Goal: Information Seeking & Learning: Learn about a topic

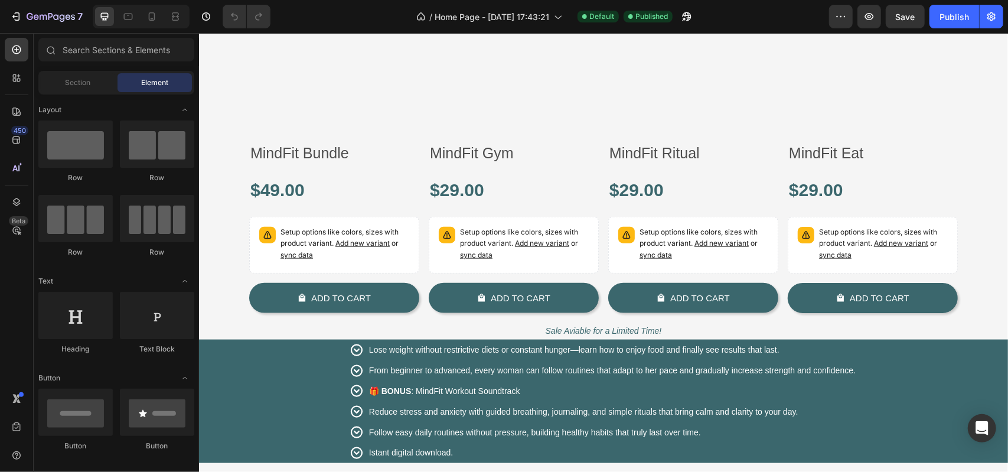
scroll to position [1063, 0]
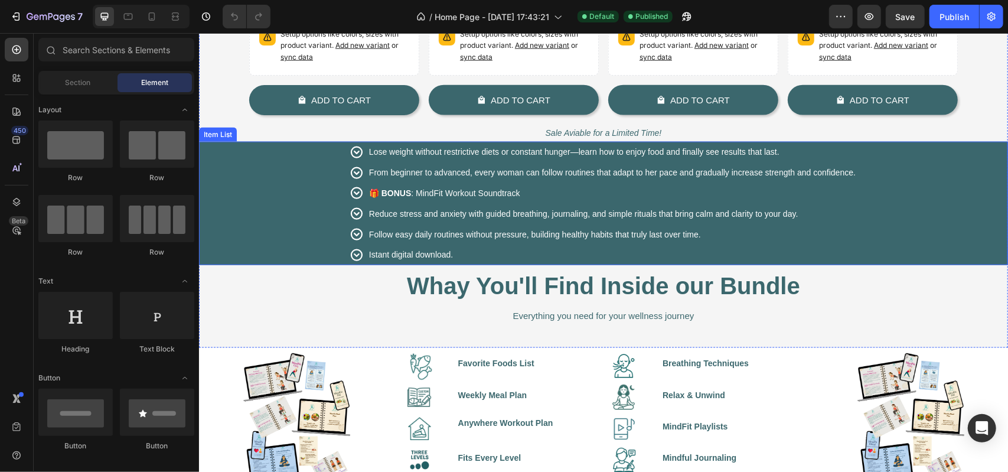
click at [477, 156] on p "Lose weight without restrictive diets or constant hunger—learn how to enjoy foo…" at bounding box center [611, 151] width 487 height 17
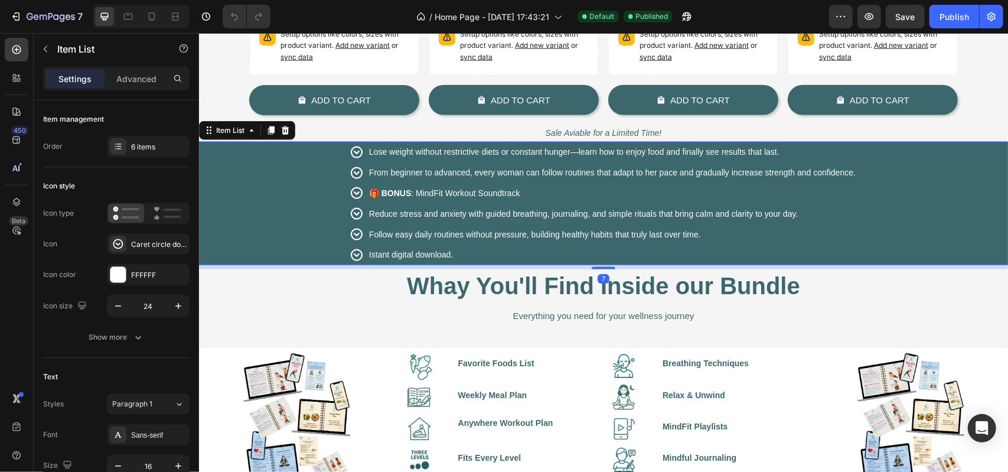
click at [477, 152] on span "Lose weight without restrictive diets or constant hunger—learn how to enjoy foo…" at bounding box center [573, 150] width 410 height 9
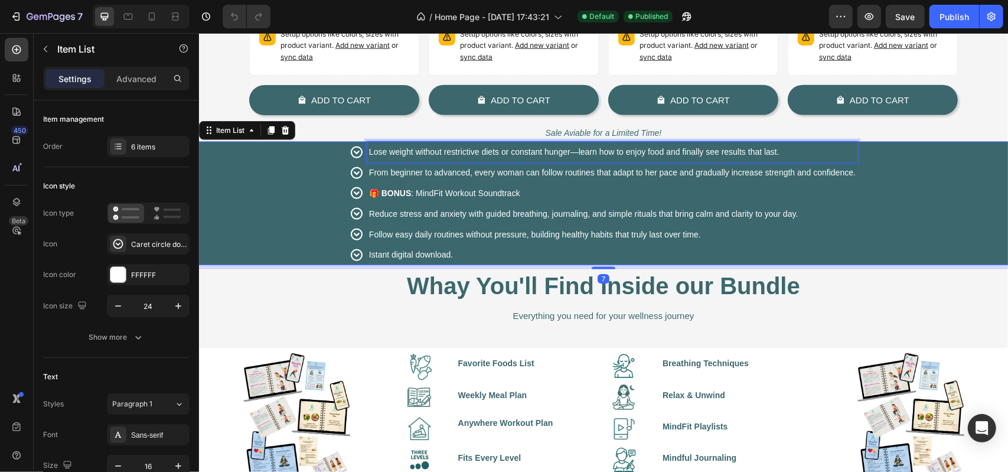
click at [477, 152] on span "Lose weight without restrictive diets or constant hunger—learn how to enjoy foo…" at bounding box center [573, 150] width 410 height 9
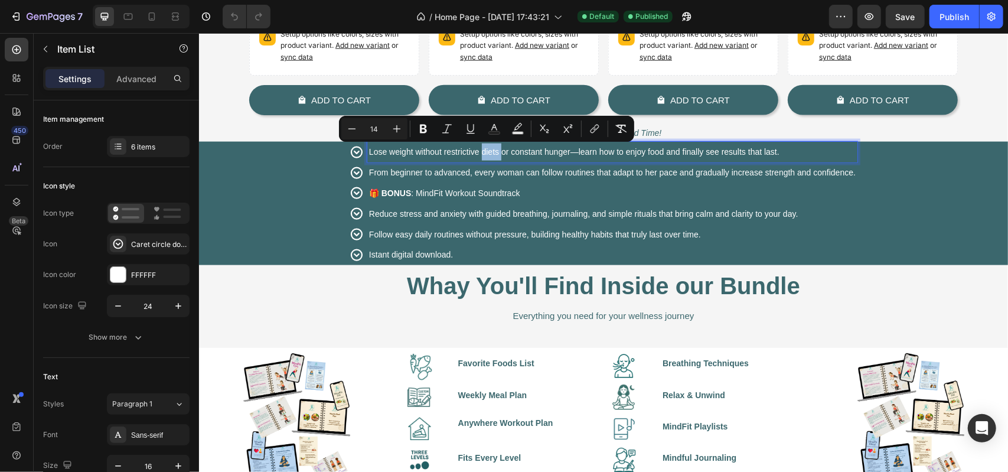
click at [477, 151] on span "Lose weight without restrictive diets or constant hunger—learn how to enjoy foo…" at bounding box center [573, 150] width 410 height 9
click at [772, 152] on span "Lose weight without restrictive diets or constant hunger—learn how to enjoy foo…" at bounding box center [573, 150] width 410 height 9
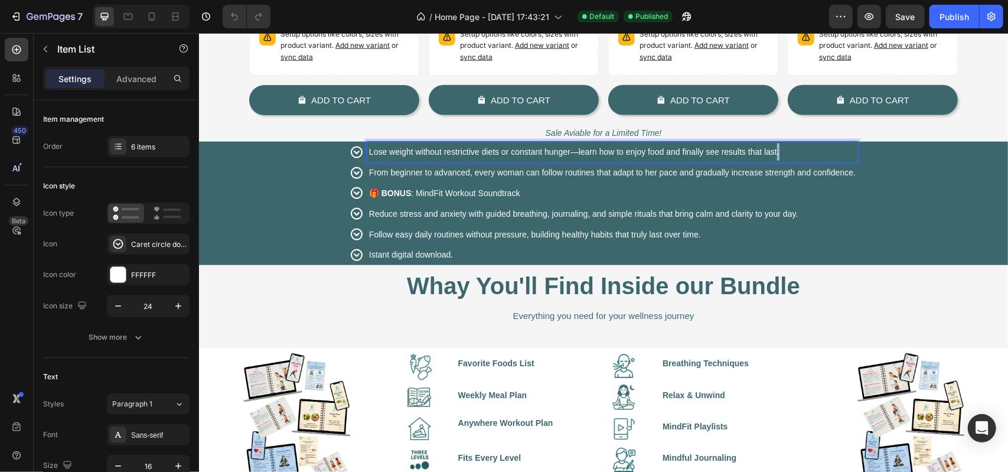
click at [772, 152] on span "Lose weight without restrictive diets or constant hunger—learn how to enjoy foo…" at bounding box center [573, 150] width 410 height 9
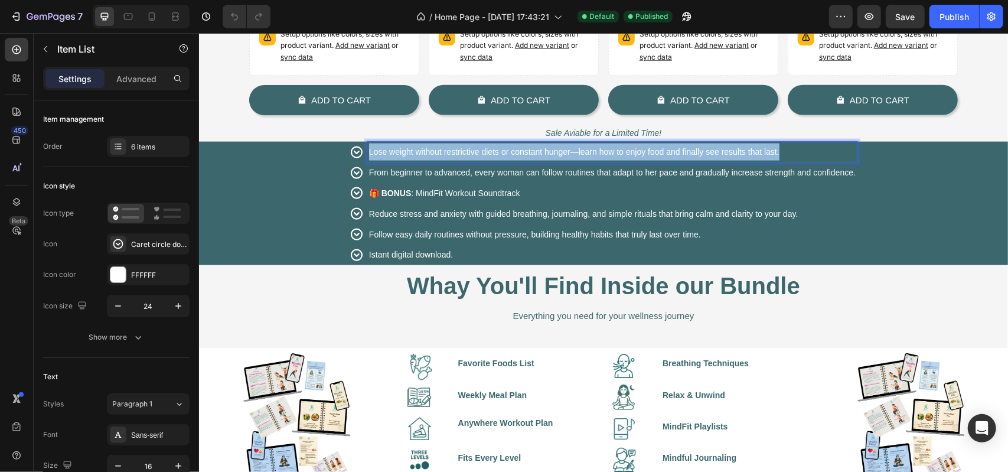
click at [772, 152] on span "Lose weight without restrictive diets or constant hunger—learn how to enjoy foo…" at bounding box center [573, 150] width 410 height 9
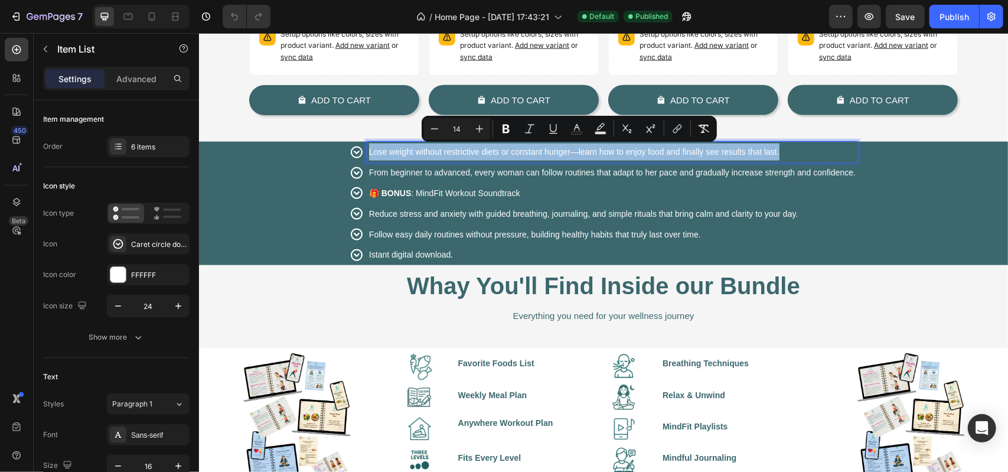
copy span "Lose weight without restrictive diets or constant hunger—learn how to enjoy foo…"
click at [320, 178] on div "Lose weight without restrictive diets or constant hunger—learn how to enjoy foo…" at bounding box center [602, 202] width 809 height 123
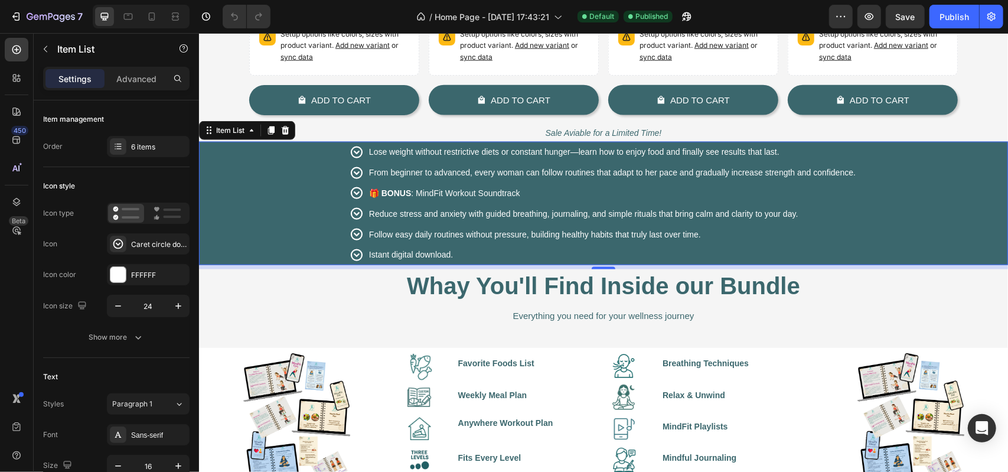
click at [470, 172] on span "From beginner to advanced, every woman can follow routines that adapt to her pa…" at bounding box center [611, 171] width 487 height 9
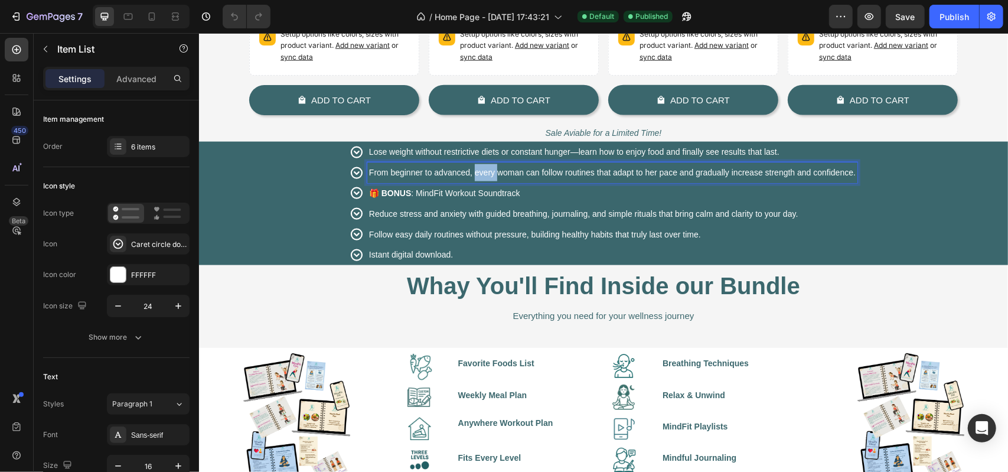
click at [470, 172] on span "From beginner to advanced, every woman can follow routines that adapt to her pa…" at bounding box center [611, 171] width 487 height 9
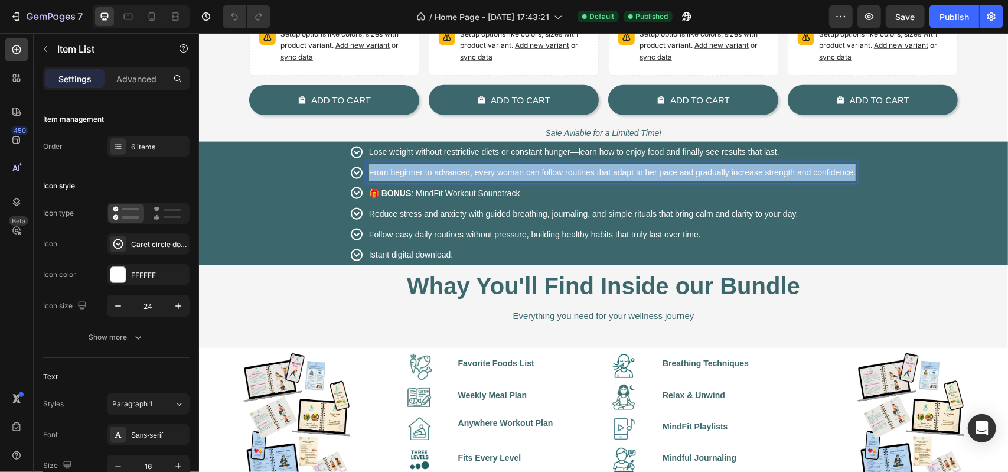
click at [470, 172] on span "From beginner to advanced, every woman can follow routines that adapt to her pa…" at bounding box center [611, 171] width 487 height 9
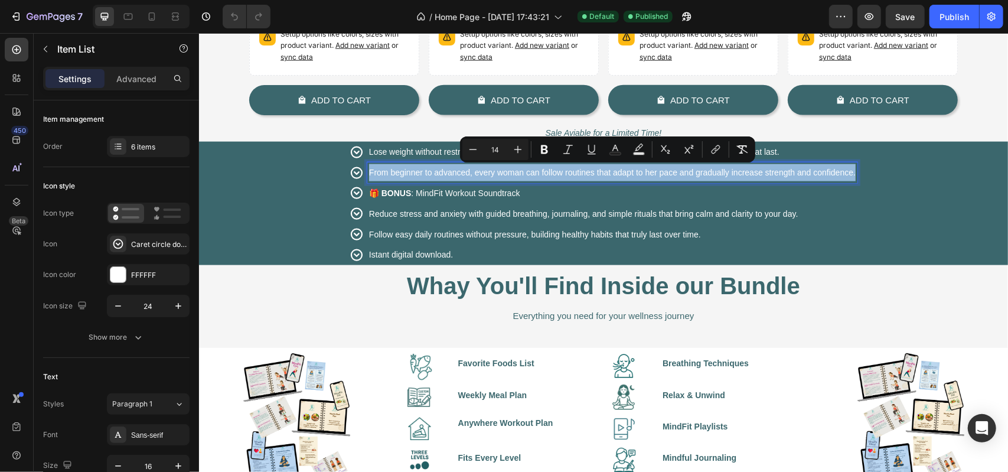
copy span "From beginner to advanced, every woman can follow routines that adapt to her pa…"
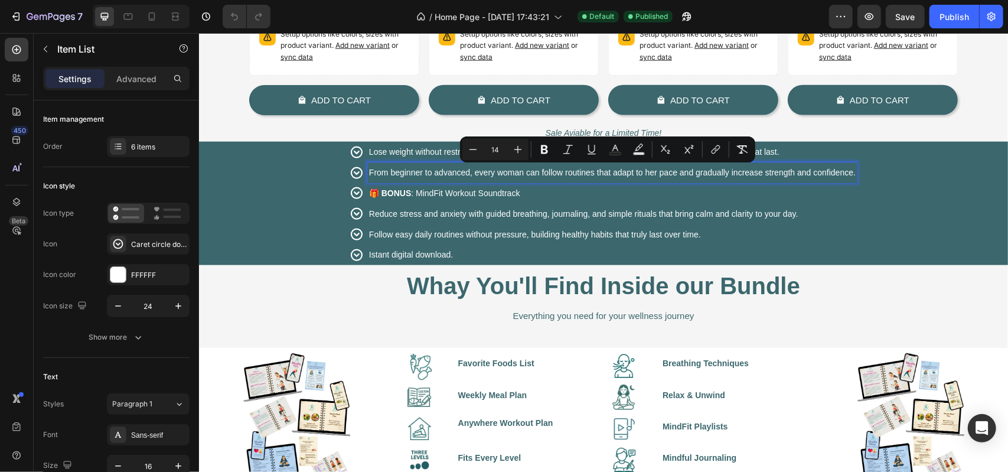
click at [470, 188] on span "🎁 BONUS : MindFit Workout Soundtrack" at bounding box center [443, 192] width 151 height 9
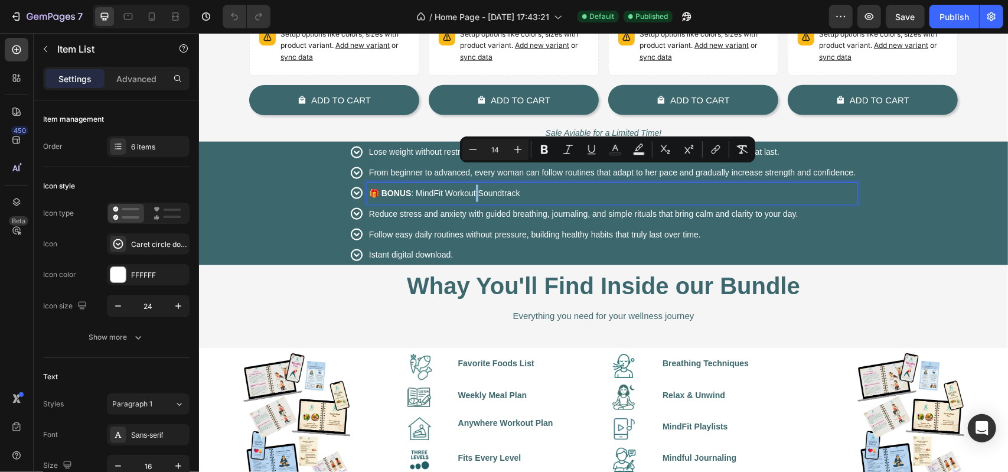
click at [470, 188] on span "🎁 BONUS : MindFit Workout Soundtrack" at bounding box center [443, 192] width 151 height 9
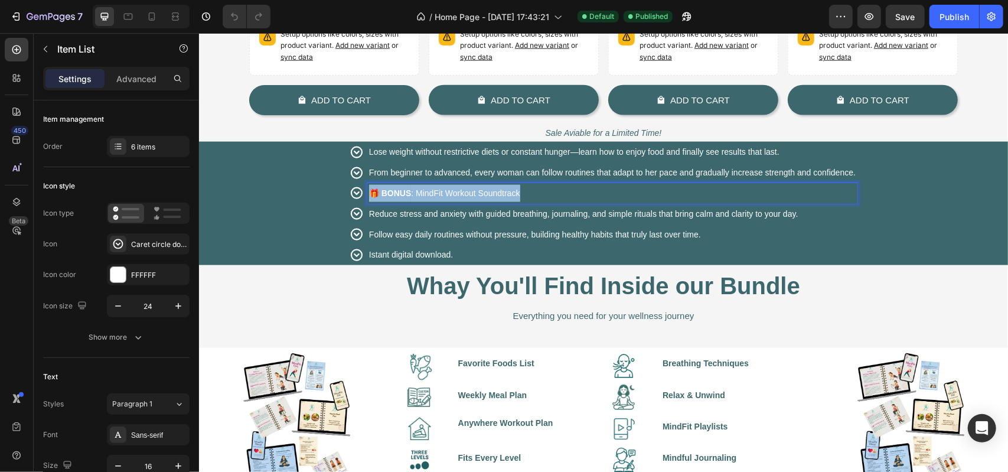
click at [469, 188] on span "🎁 BONUS : MindFit Workout Soundtrack" at bounding box center [443, 192] width 151 height 9
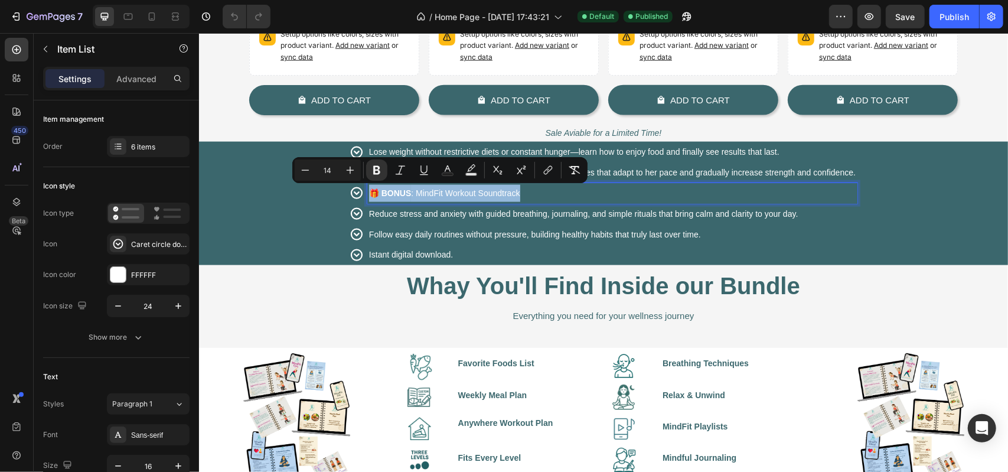
copy span "🎁 BONUS : MindFit Workout Soundtrack"
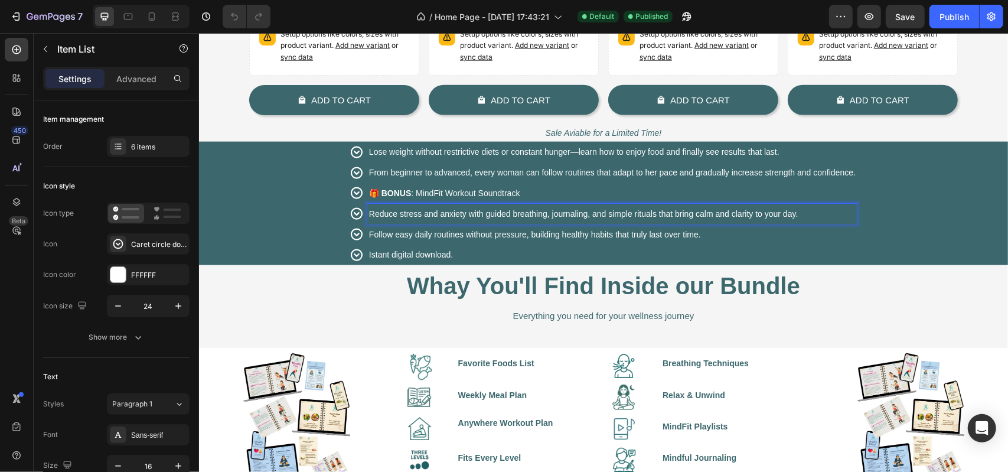
click at [381, 213] on span "Reduce stress and anxiety with guided breathing, journaling, and simple rituals…" at bounding box center [582, 212] width 429 height 9
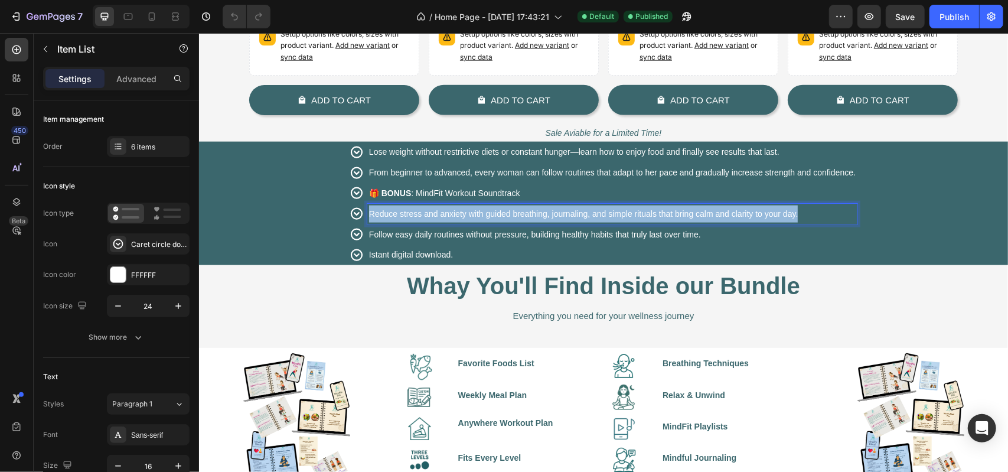
click at [381, 213] on span "Reduce stress and anxiety with guided breathing, journaling, and simple rituals…" at bounding box center [582, 212] width 429 height 9
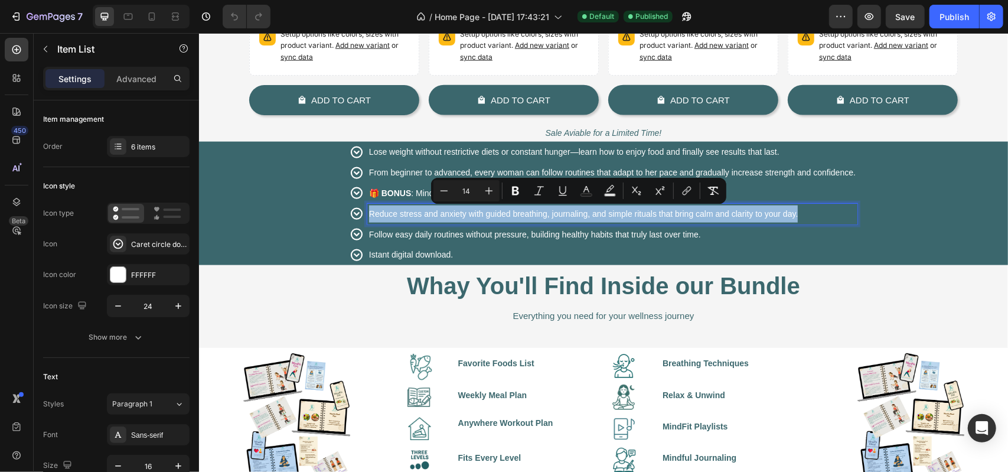
copy span "Reduce stress and anxiety with guided breathing, journaling, and simple rituals…"
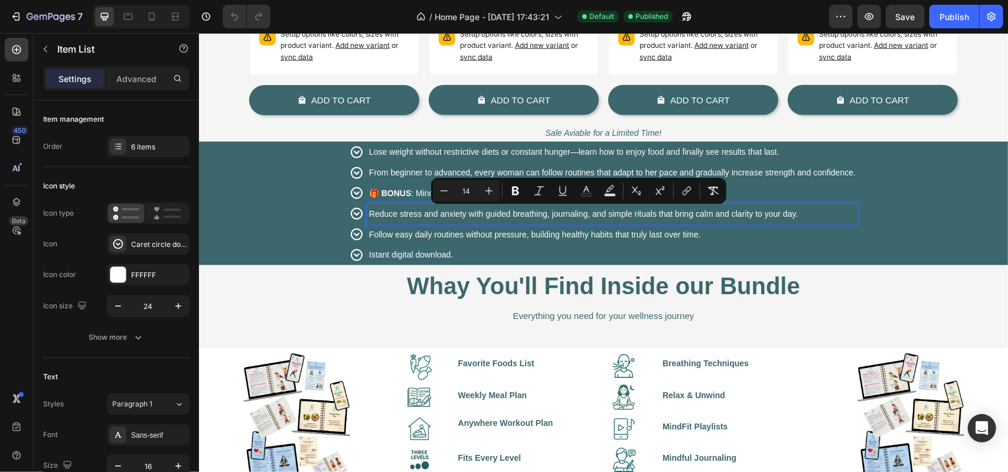
click at [402, 231] on span "Follow easy daily routines without pressure, building healthy habits that truly…" at bounding box center [534, 233] width 332 height 9
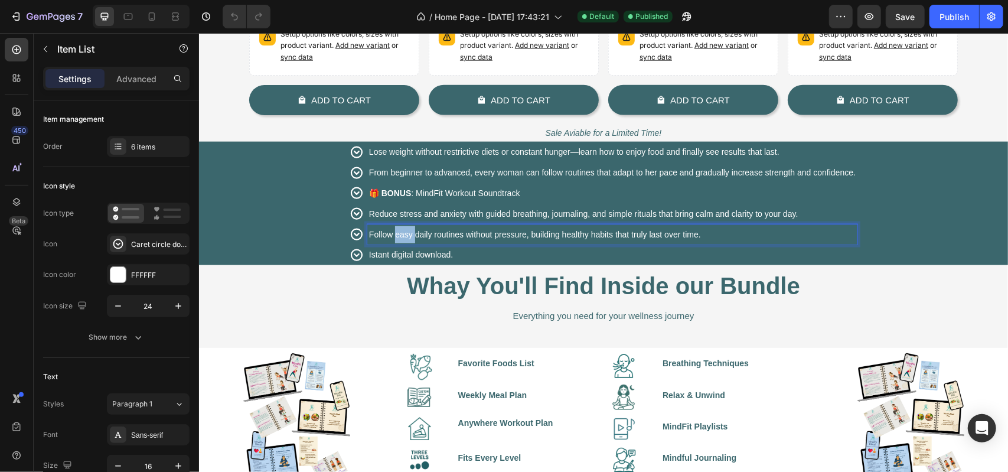
click at [402, 231] on span "Follow easy daily routines without pressure, building healthy habits that truly…" at bounding box center [534, 233] width 332 height 9
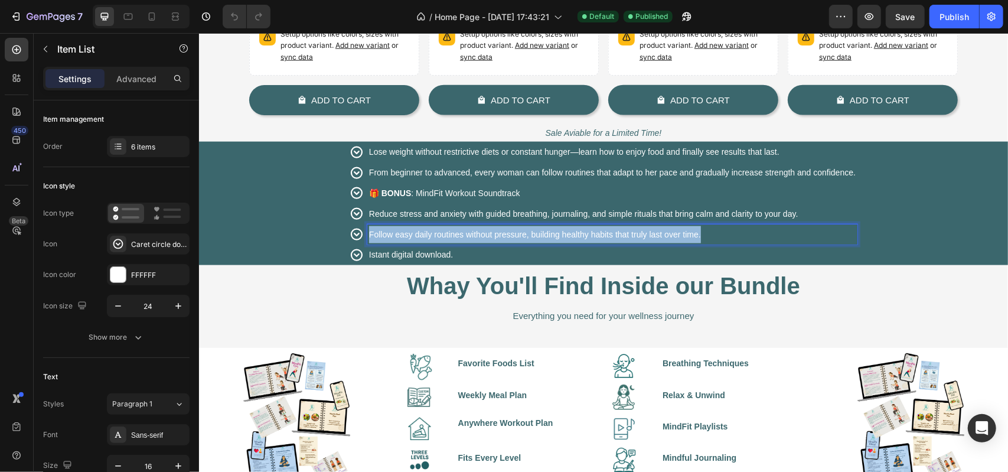
click at [402, 231] on span "Follow easy daily routines without pressure, building healthy habits that truly…" at bounding box center [534, 233] width 332 height 9
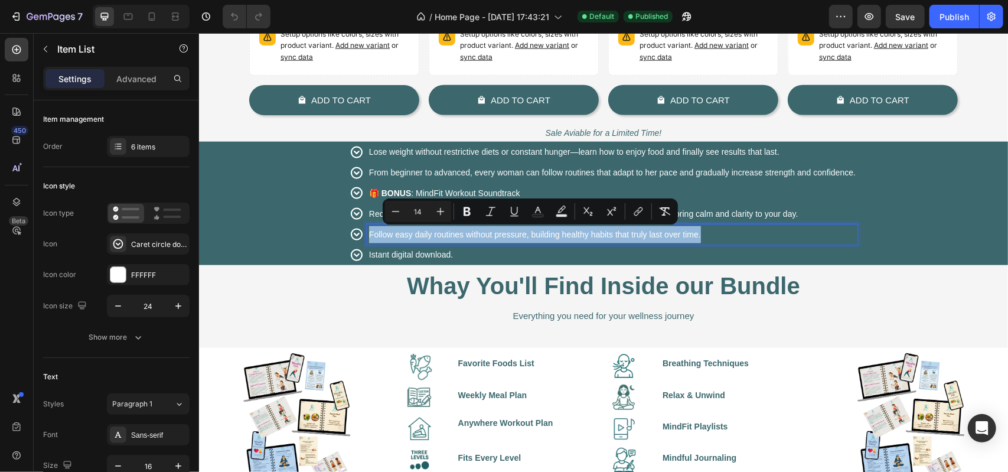
copy span "Follow easy daily routines without pressure, building healthy habits that truly…"
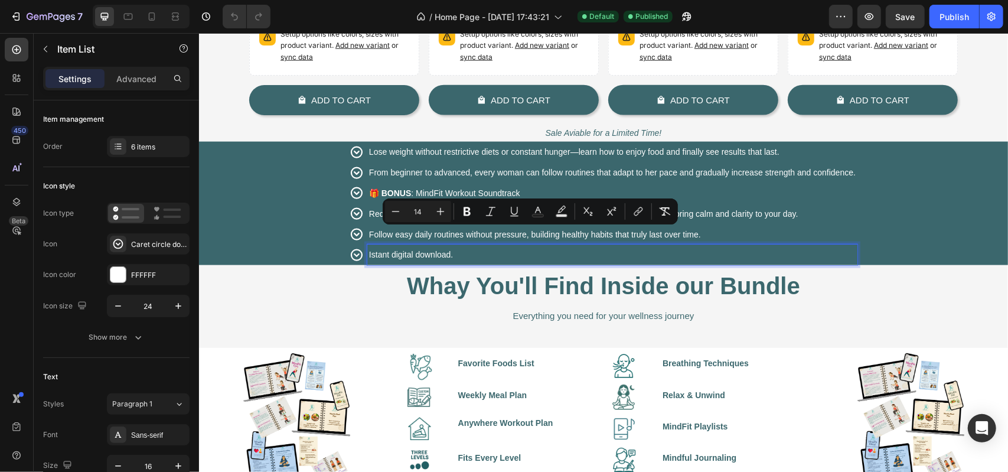
click at [405, 253] on span "Istant digital download." at bounding box center [410, 253] width 84 height 9
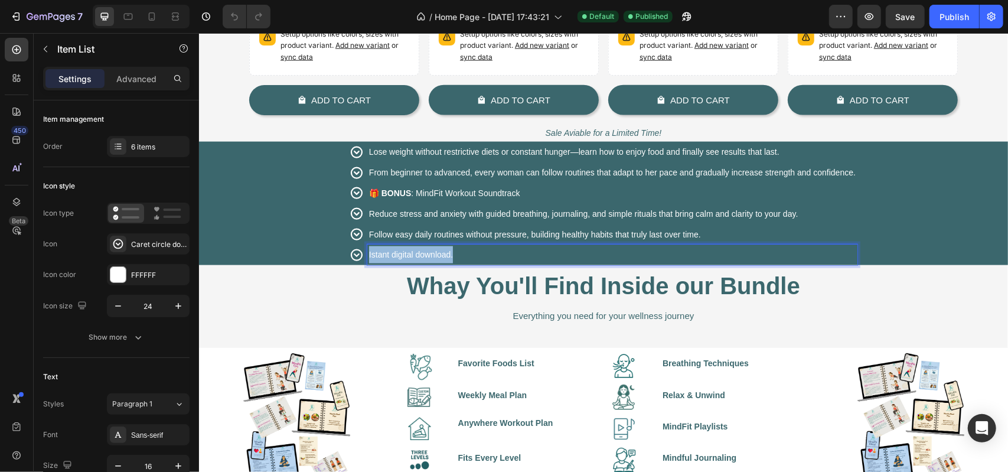
click at [405, 253] on span "Istant digital download." at bounding box center [410, 253] width 84 height 9
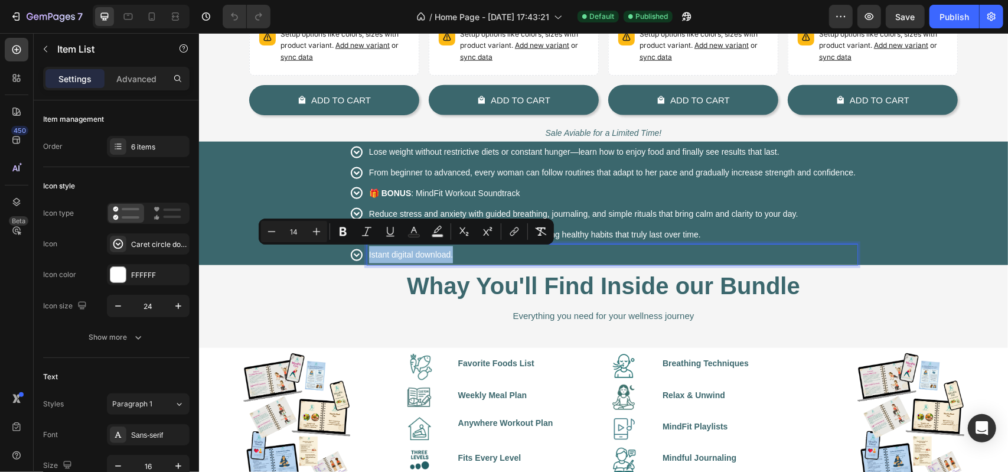
copy span "Istant digital download."
click at [476, 154] on span "Lose weight without restrictive diets or constant hunger—learn how to enjoy foo…" at bounding box center [573, 150] width 410 height 9
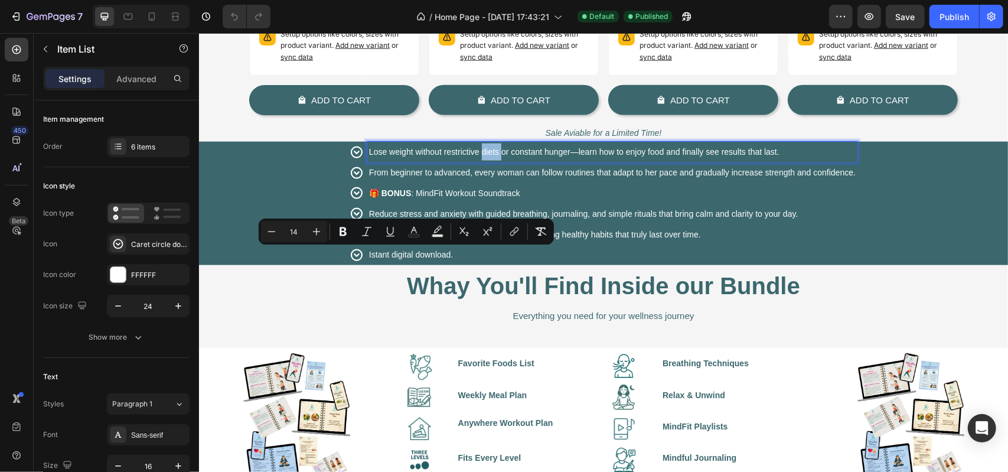
click at [476, 154] on span "Lose weight without restrictive diets or constant hunger—learn how to enjoy foo…" at bounding box center [573, 150] width 410 height 9
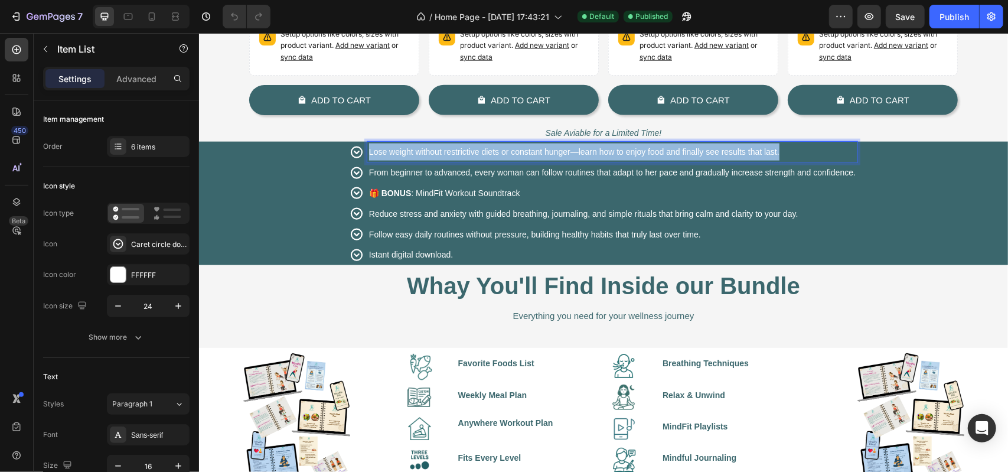
click at [476, 154] on span "Lose weight without restrictive diets or constant hunger—learn how to enjoy foo…" at bounding box center [573, 150] width 410 height 9
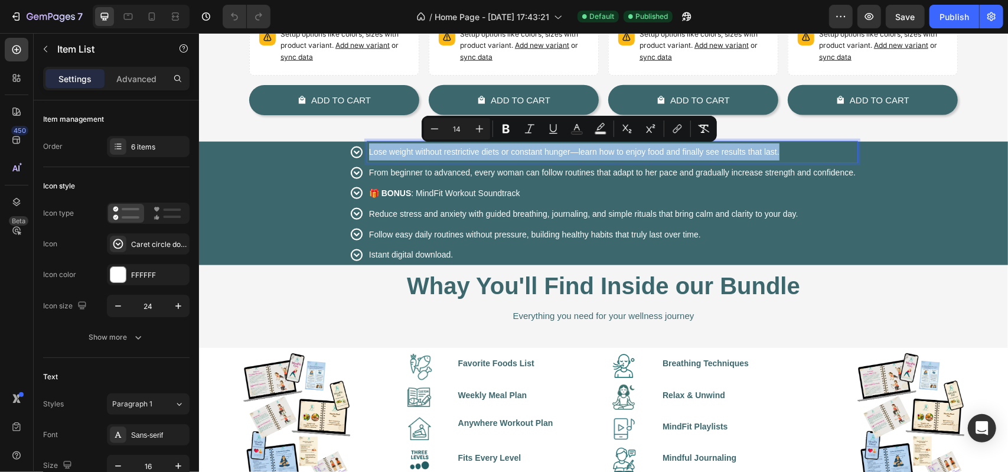
copy span "Lose weight without restrictive diets or constant hunger—learn how to enjoy foo…"
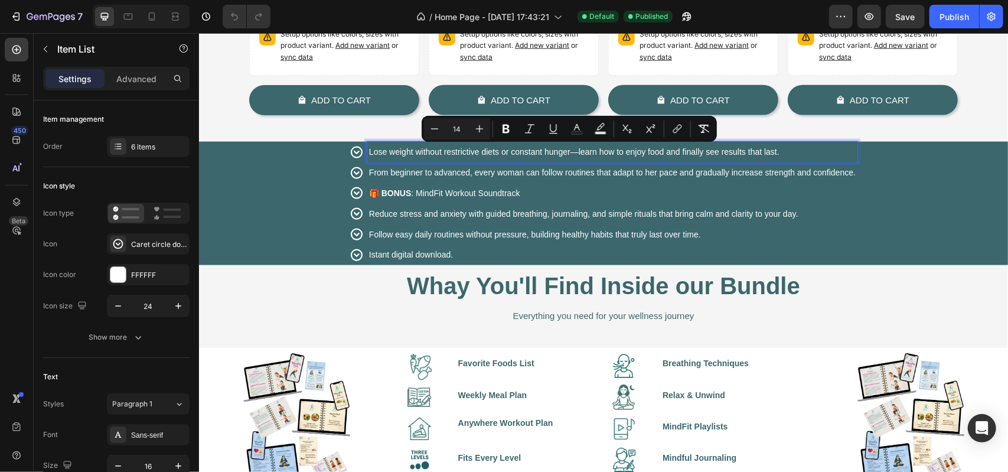
click at [416, 168] on span "From beginner to advanced, every woman can follow routines that adapt to her pa…" at bounding box center [611, 171] width 487 height 9
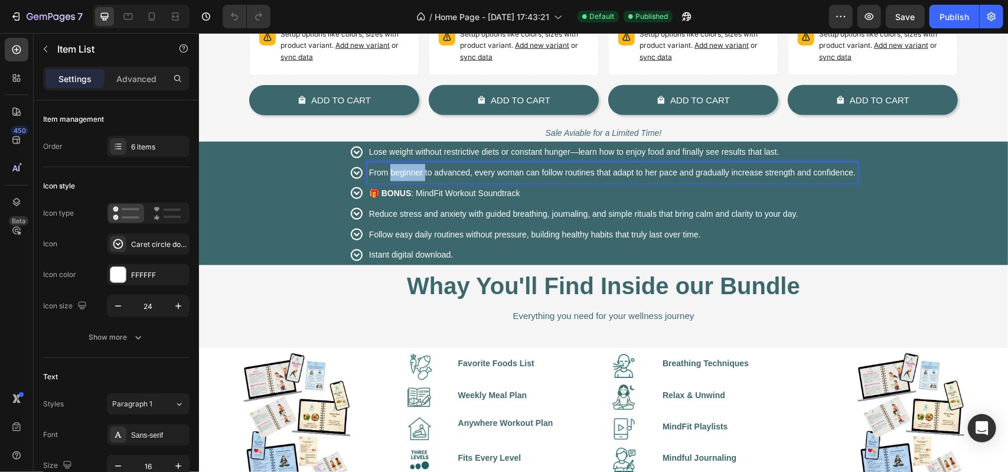
click at [416, 168] on span "From beginner to advanced, every woman can follow routines that adapt to her pa…" at bounding box center [611, 171] width 487 height 9
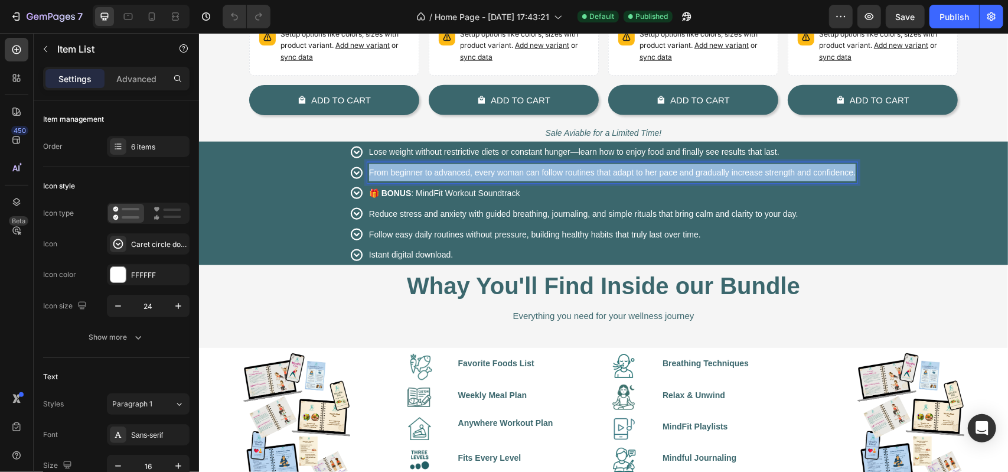
click at [416, 168] on span "From beginner to advanced, every woman can follow routines that adapt to her pa…" at bounding box center [611, 171] width 487 height 9
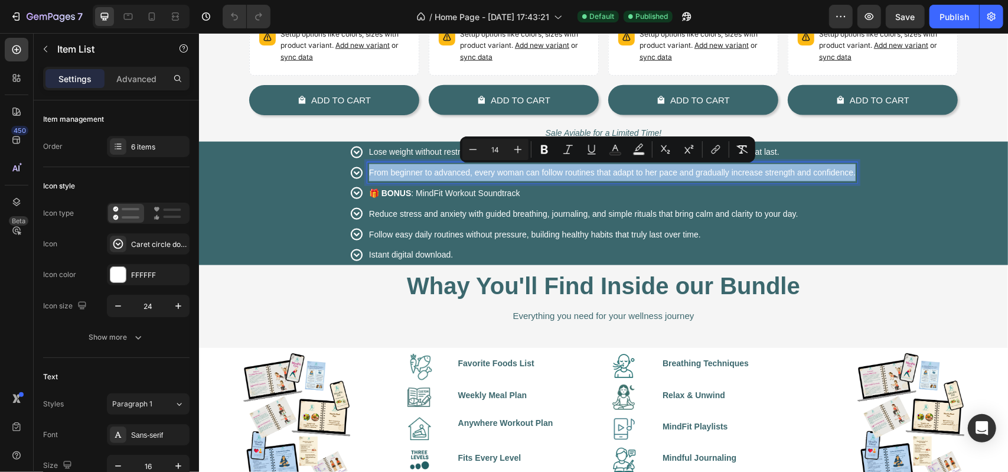
copy span "From beginner to advanced, every woman can follow routines that adapt to her pa…"
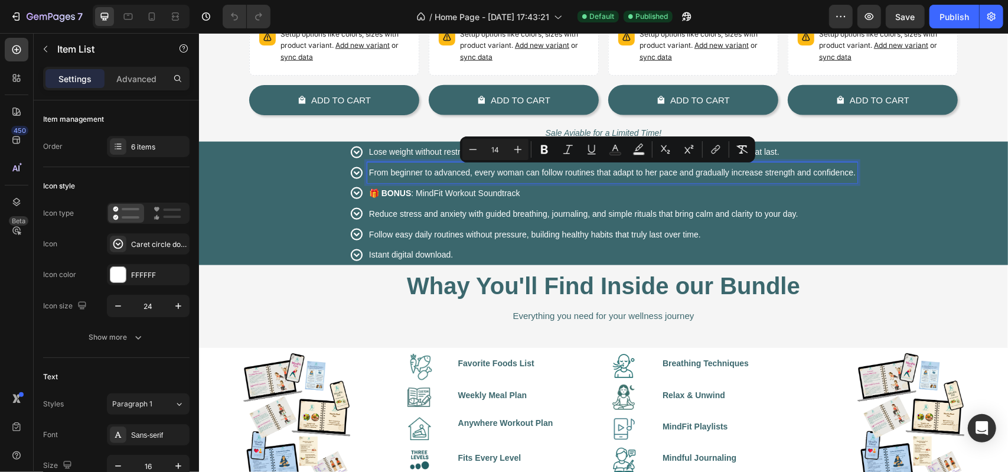
click at [422, 184] on p "🎁 BONUS : MindFit Workout Soundtrack" at bounding box center [611, 192] width 487 height 17
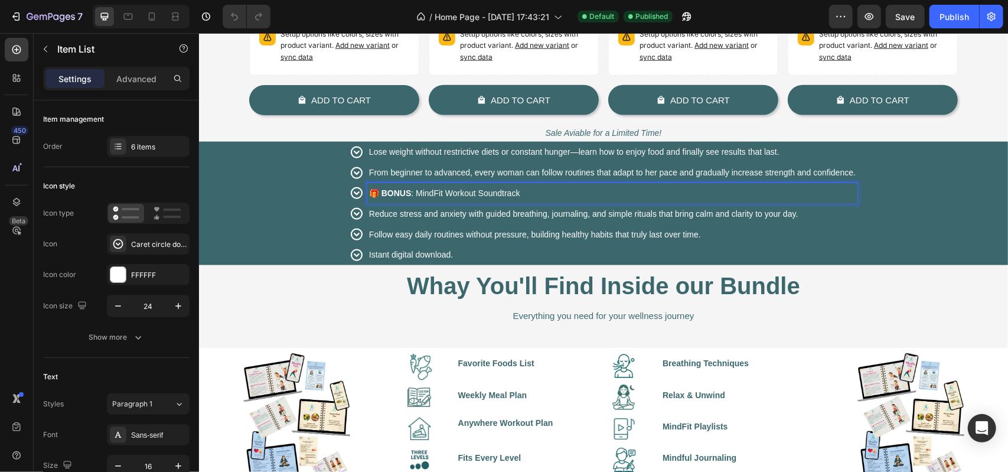
click at [422, 186] on p "🎁 BONUS : MindFit Workout Soundtrack" at bounding box center [611, 192] width 487 height 17
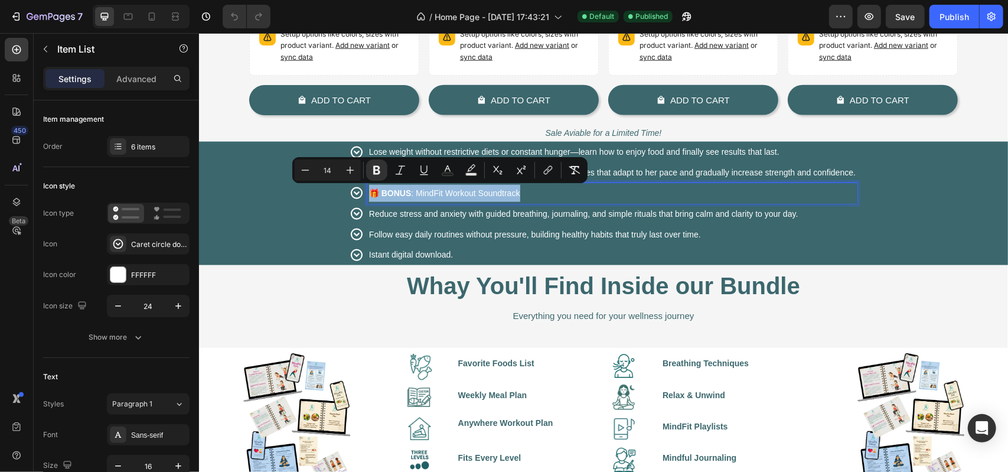
copy span "🎁 BONUS : MindFit Workout Soundtrack"
click at [350, 152] on icon at bounding box center [356, 152] width 14 height 14
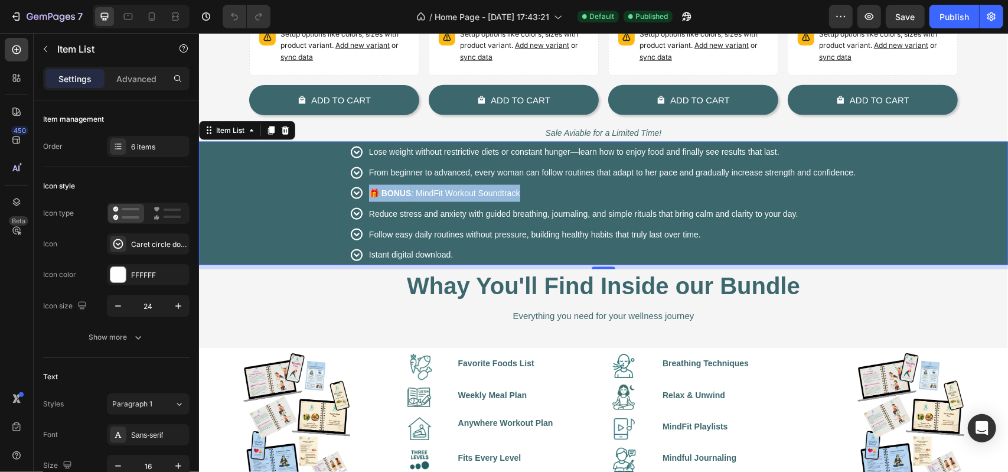
click at [351, 151] on icon at bounding box center [356, 152] width 12 height 12
click at [404, 213] on span "Reduce stress and anxiety with guided breathing, journaling, and simple rituals…" at bounding box center [582, 212] width 429 height 9
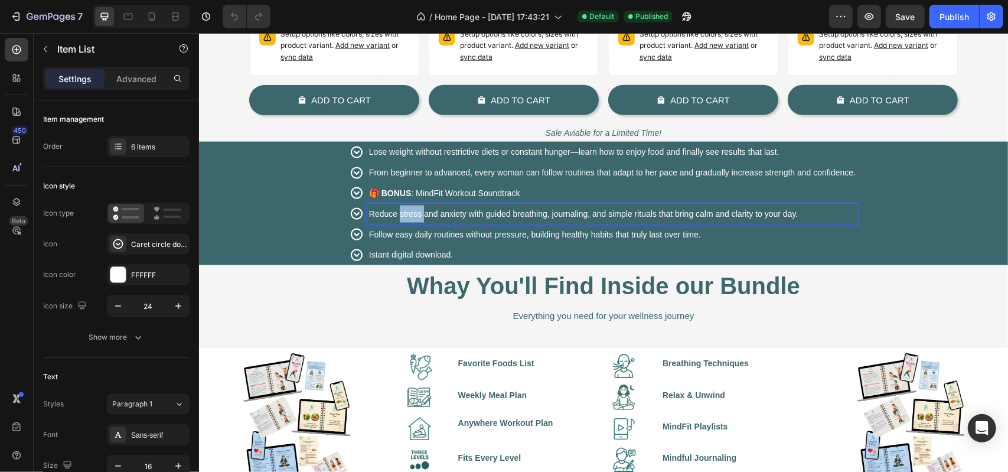
click at [404, 213] on span "Reduce stress and anxiety with guided breathing, journaling, and simple rituals…" at bounding box center [582, 212] width 429 height 9
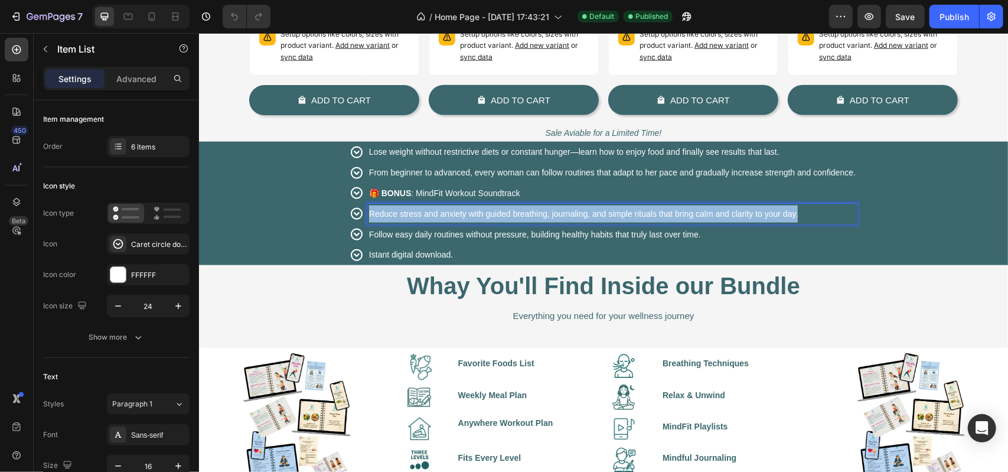
click at [404, 213] on span "Reduce stress and anxiety with guided breathing, journaling, and simple rituals…" at bounding box center [582, 212] width 429 height 9
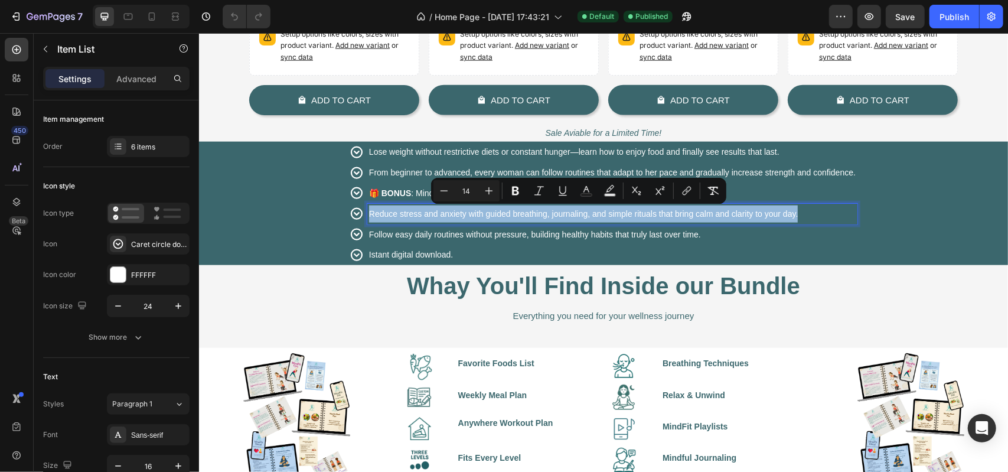
copy span "Reduce stress and anxiety with guided breathing, journaling, and simple rituals…"
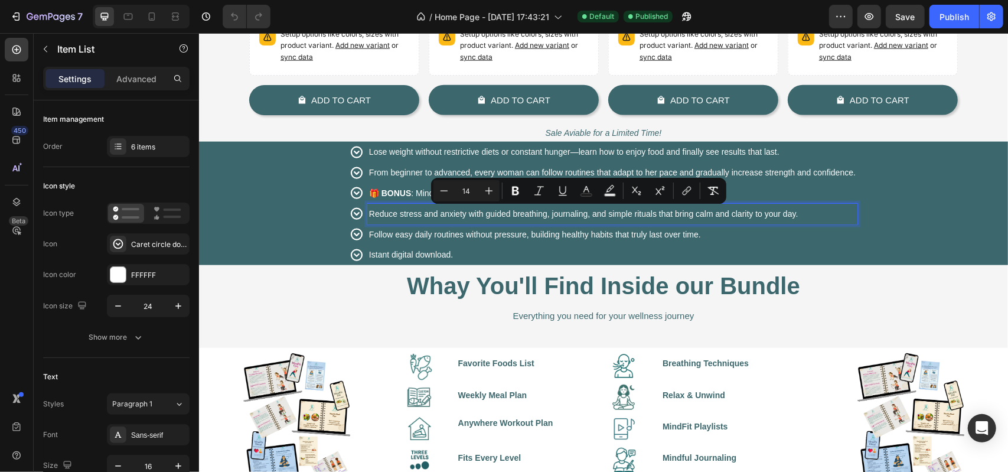
click at [436, 233] on span "Follow easy daily routines without pressure, building healthy habits that truly…" at bounding box center [534, 233] width 332 height 9
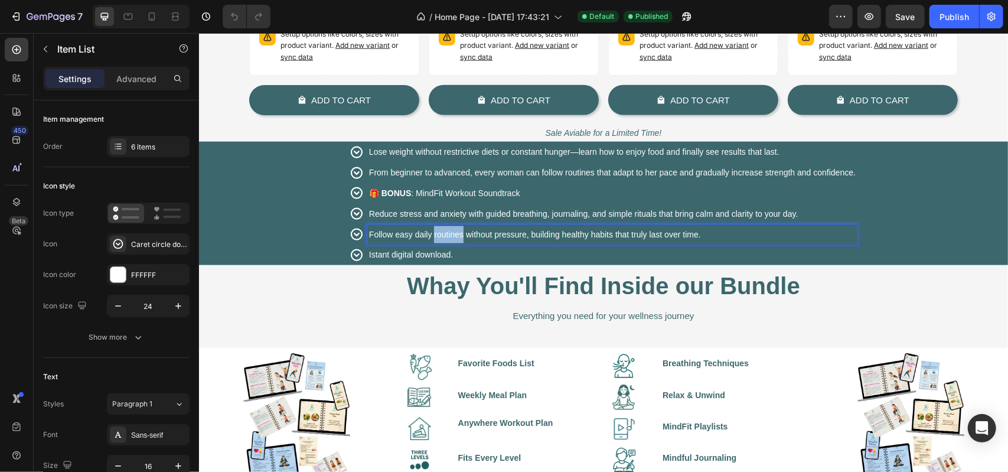
click at [436, 233] on span "Follow easy daily routines without pressure, building healthy habits that truly…" at bounding box center [534, 233] width 332 height 9
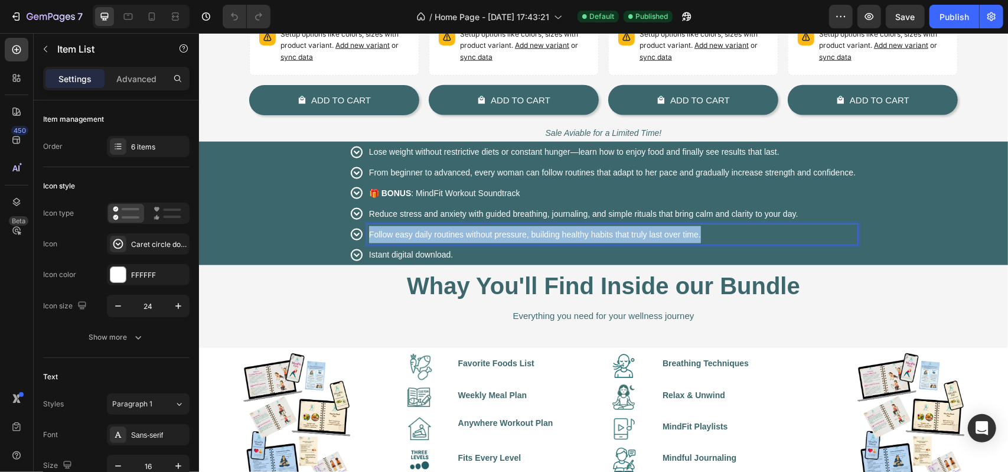
click at [436, 233] on span "Follow easy daily routines without pressure, building healthy habits that truly…" at bounding box center [534, 233] width 332 height 9
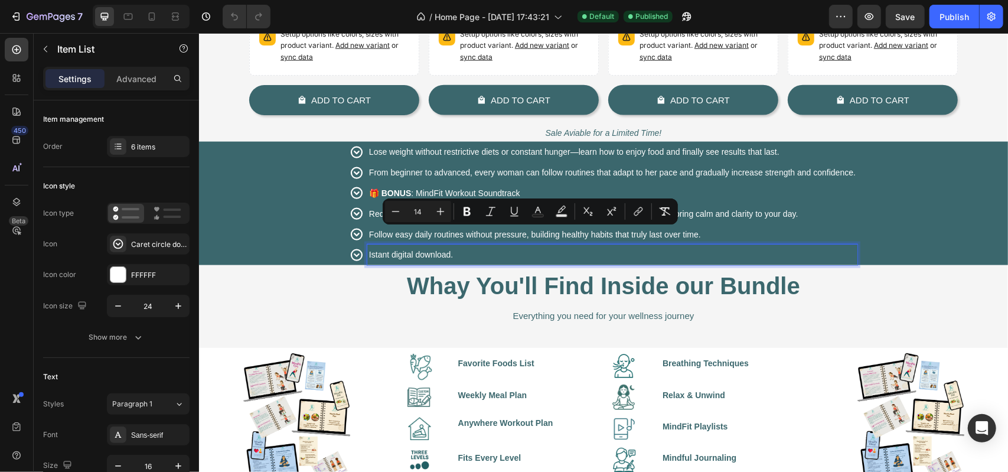
click at [394, 258] on p "Istant digital download." at bounding box center [611, 254] width 487 height 17
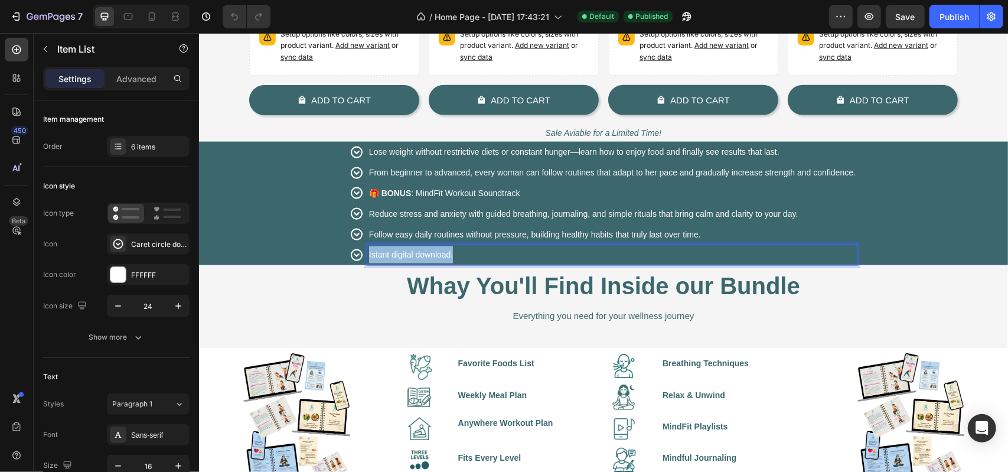
click at [394, 258] on p "Istant digital download." at bounding box center [611, 254] width 487 height 17
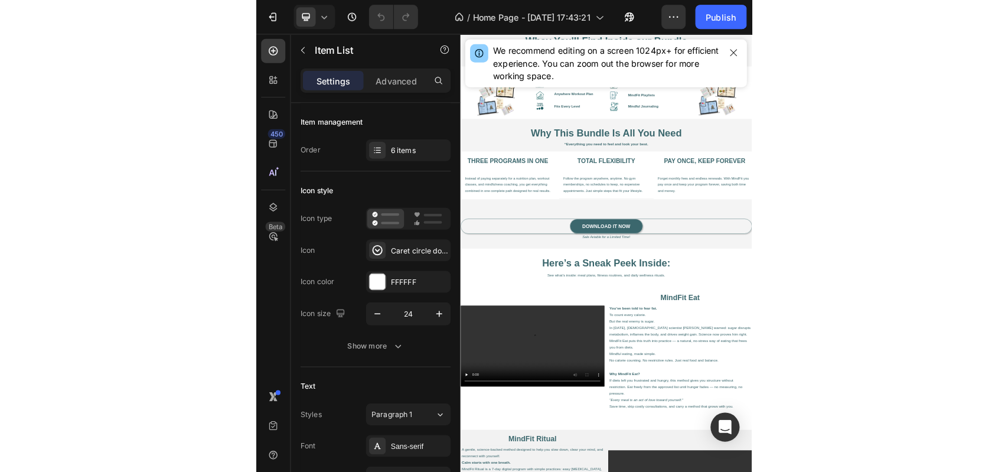
scroll to position [1297, 0]
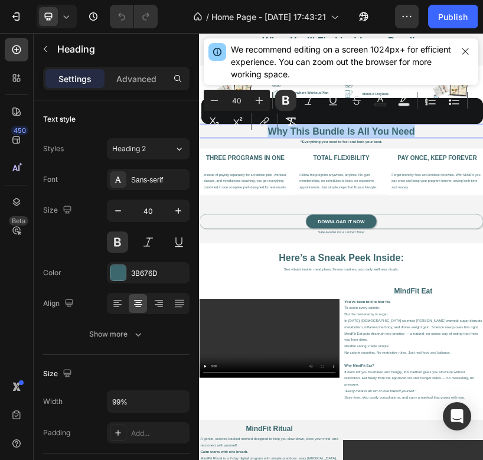
drag, startPoint x: 613, startPoint y: 271, endPoint x: 589, endPoint y: 162, distance: 111.9
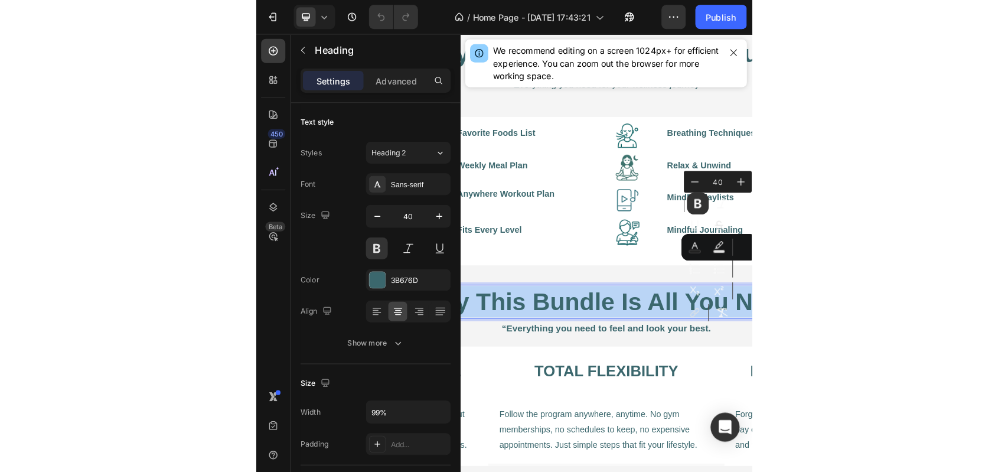
scroll to position [1316, 0]
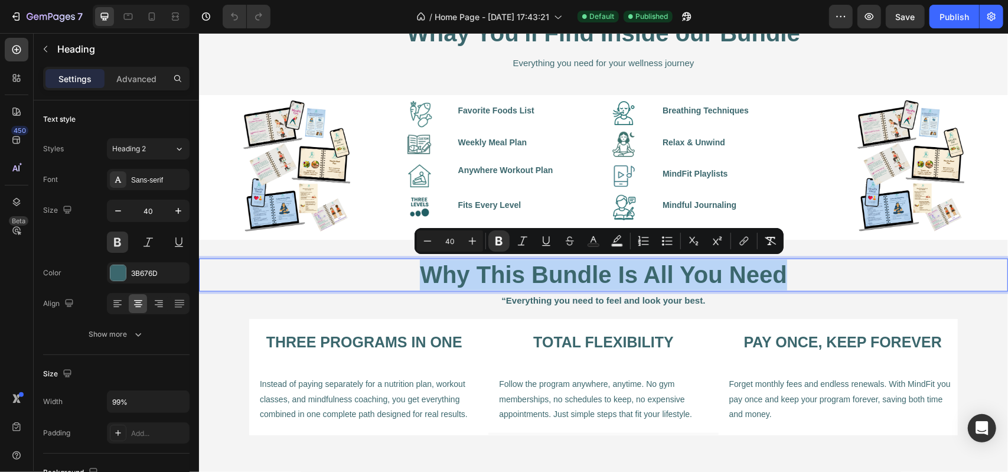
click at [697, 281] on strong "Why This Bundle Is All You Need" at bounding box center [602, 275] width 367 height 26
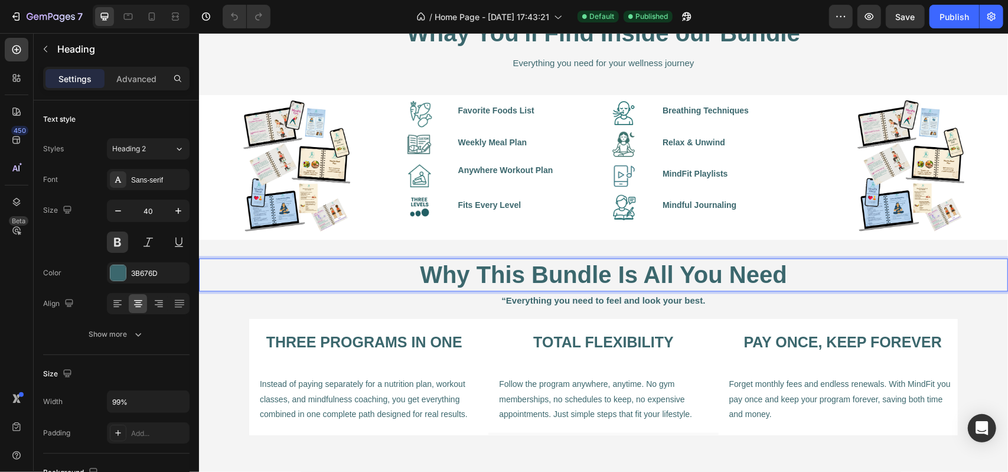
click at [619, 277] on strong "Why This Bundle Is All You Need" at bounding box center [602, 275] width 367 height 26
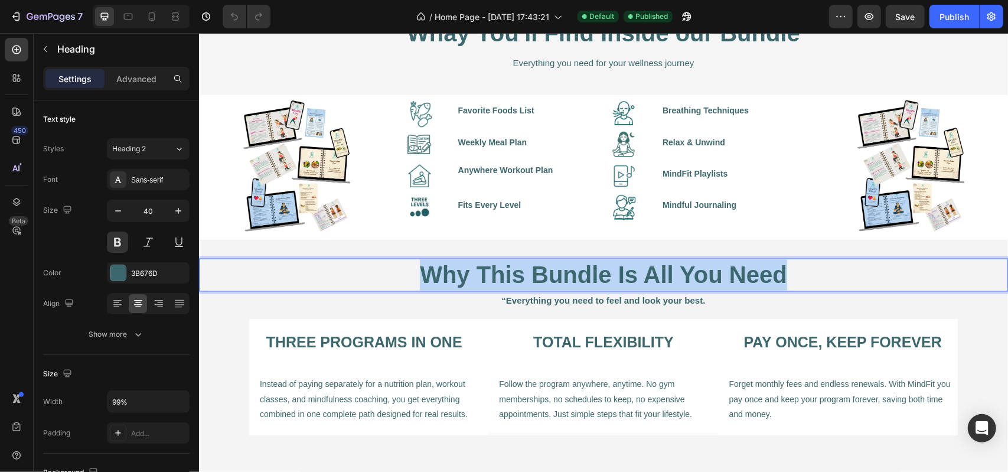
click at [619, 276] on strong "Why This Bundle Is All You Need" at bounding box center [602, 275] width 367 height 26
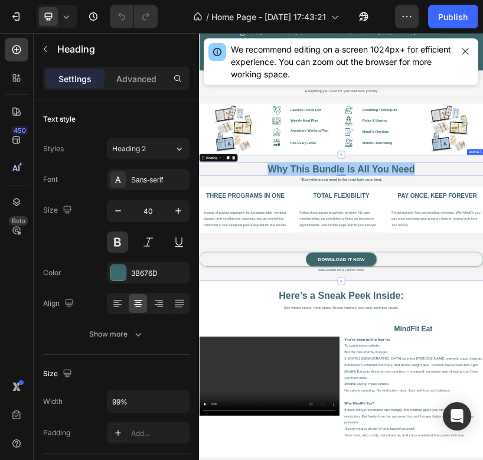
scroll to position [1120, 0]
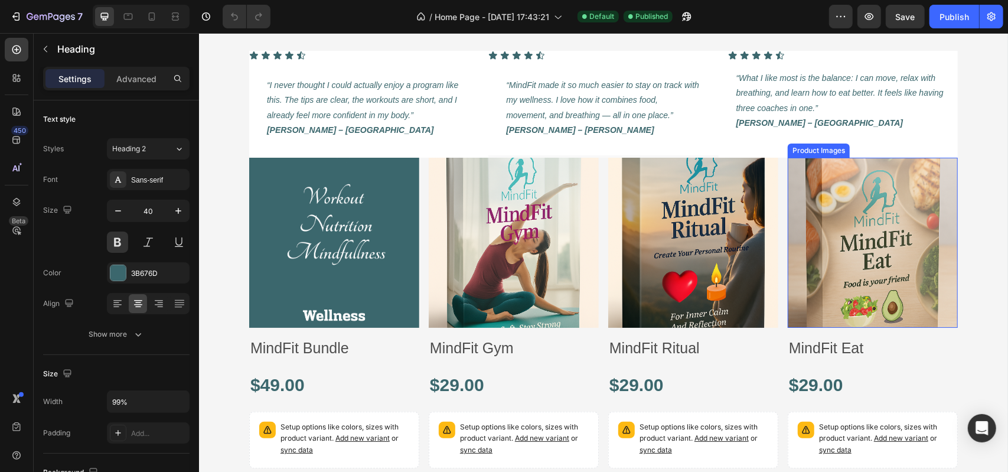
scroll to position [709, 0]
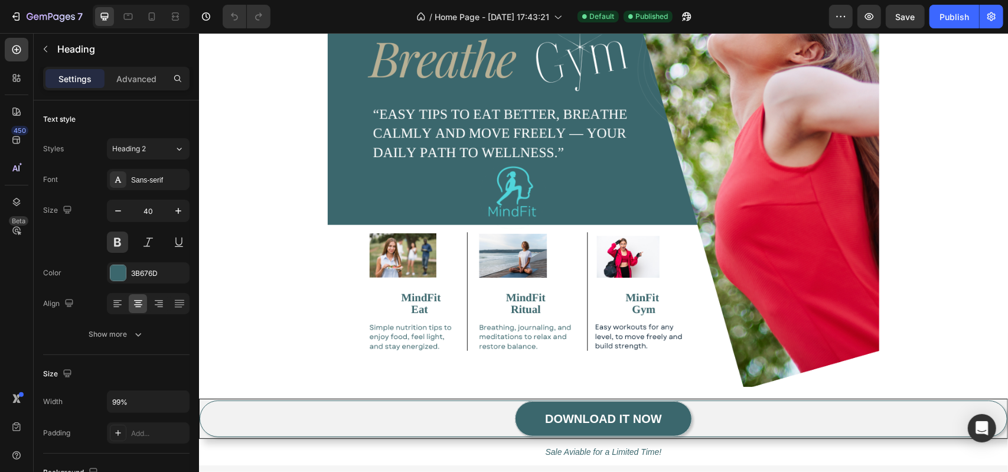
type input "16"
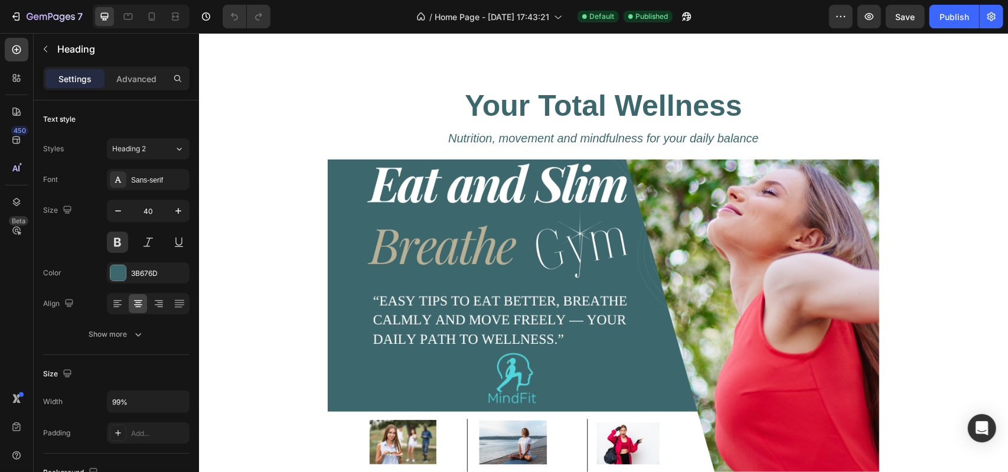
scroll to position [0, 0]
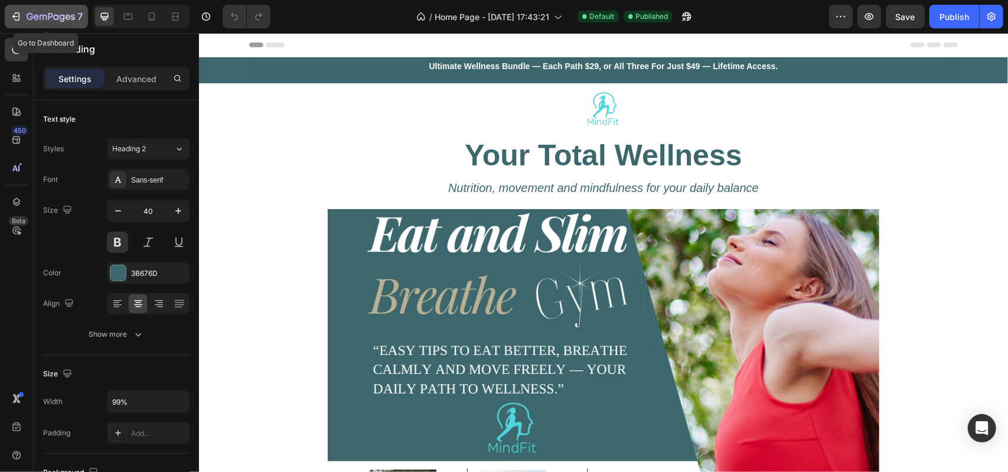
click at [20, 16] on icon "button" at bounding box center [16, 17] width 12 height 12
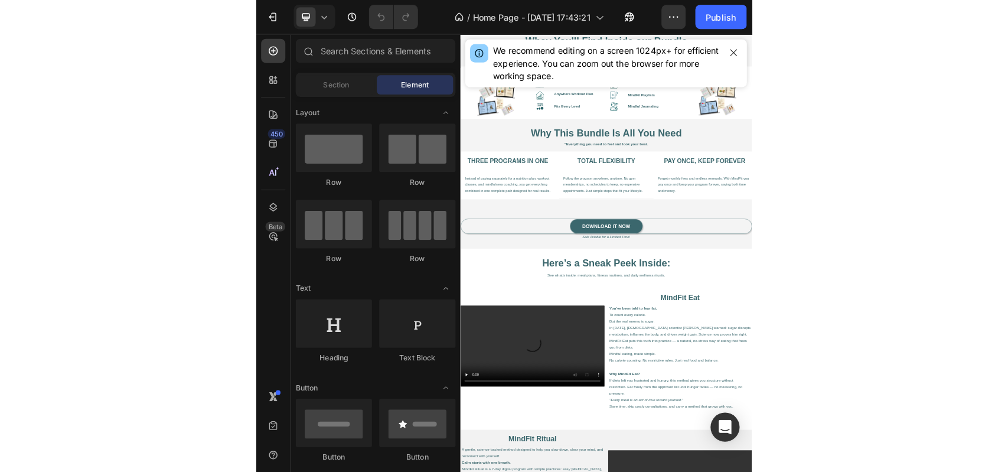
scroll to position [1297, 0]
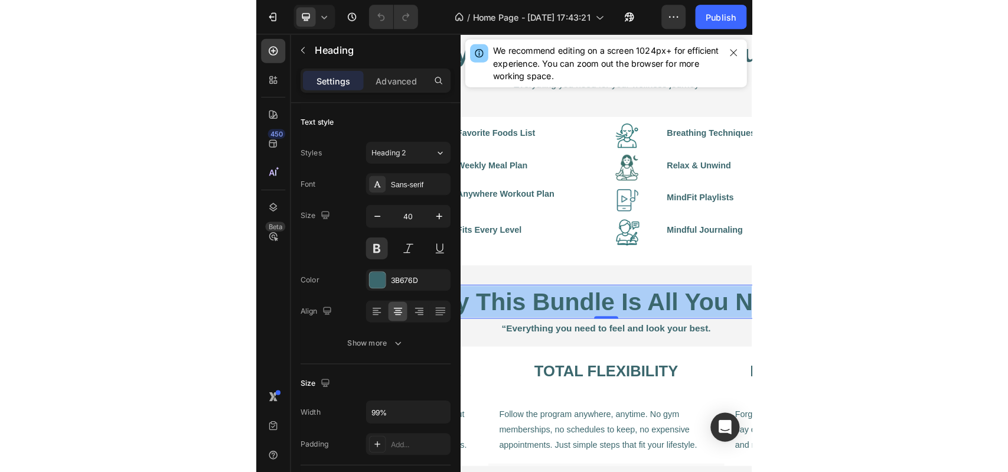
scroll to position [1299, 0]
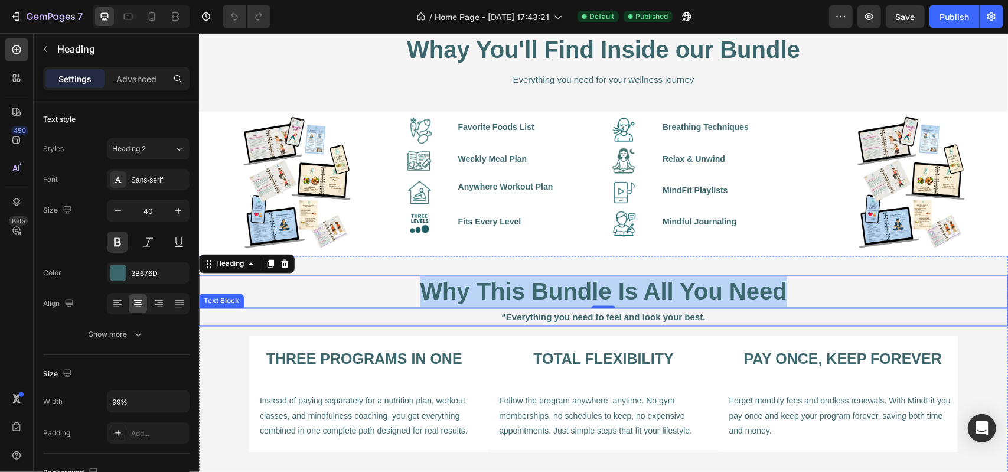
click at [632, 317] on strong "“Everything you need to feel and look your best." at bounding box center [603, 317] width 204 height 10
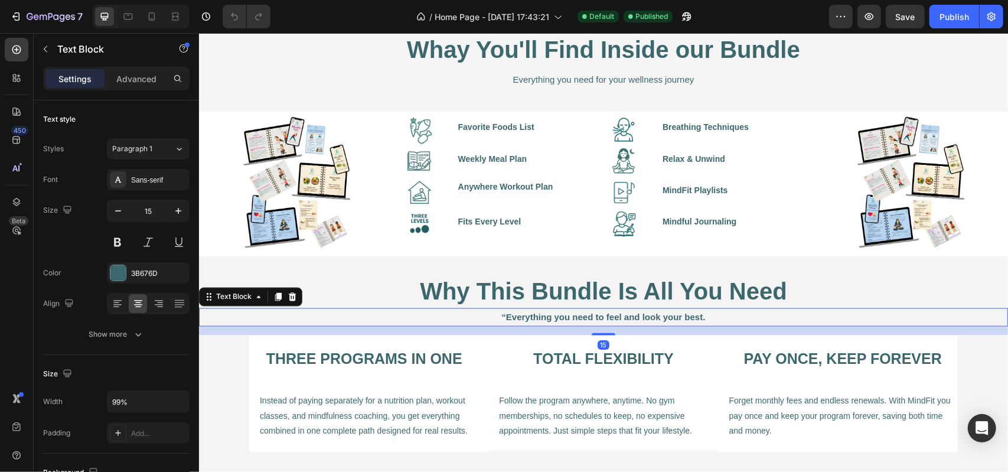
click at [632, 317] on strong "“Everything you need to feel and look your best." at bounding box center [603, 317] width 204 height 10
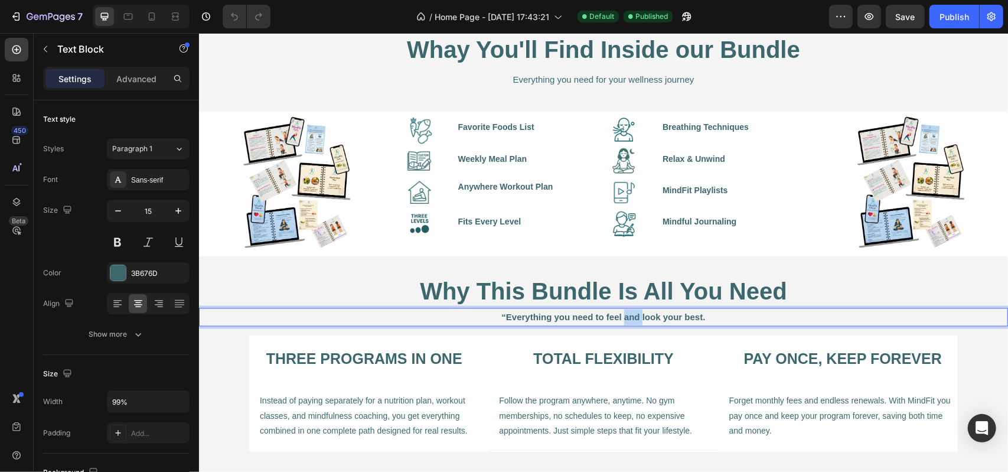
click at [632, 317] on strong "“Everything you need to feel and look your best." at bounding box center [603, 317] width 204 height 10
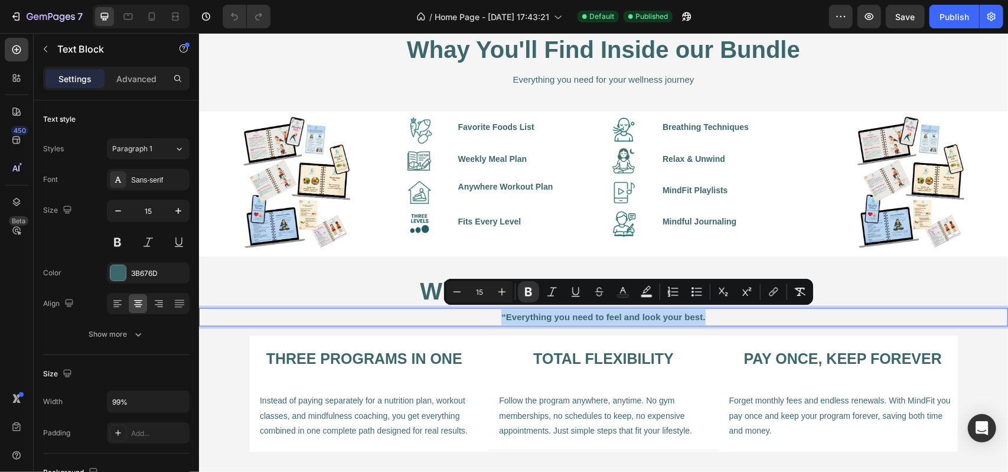
click at [632, 317] on strong "“Everything you need to feel and look your best." at bounding box center [603, 317] width 204 height 10
copy strong "“Everything you need to feel and look your best."
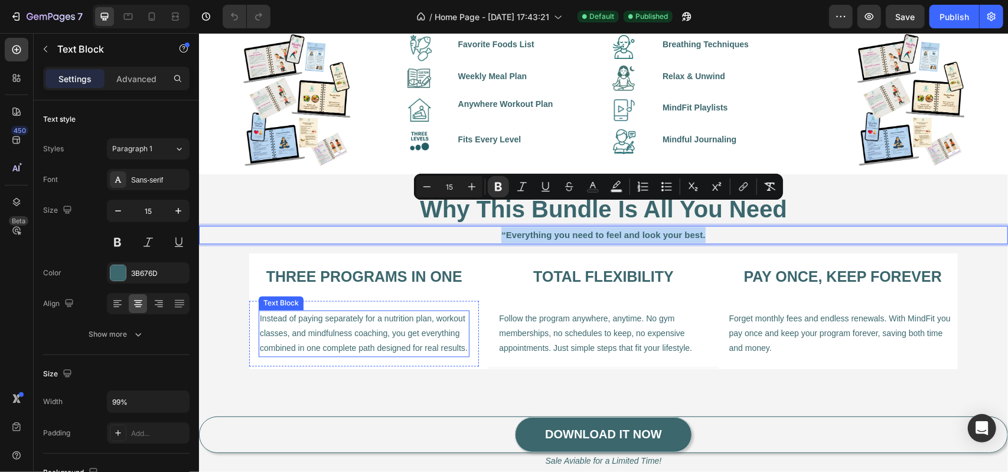
scroll to position [1417, 0]
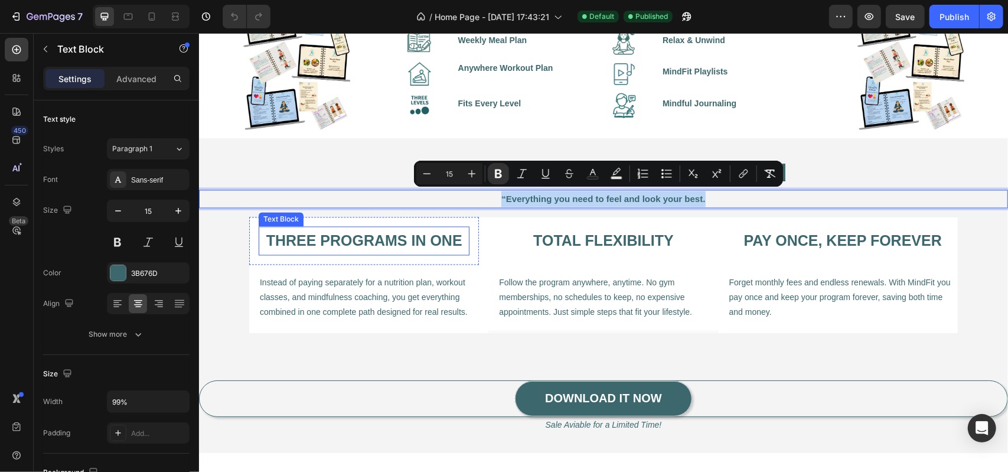
click at [344, 240] on p "Three programs in one" at bounding box center [363, 240] width 208 height 27
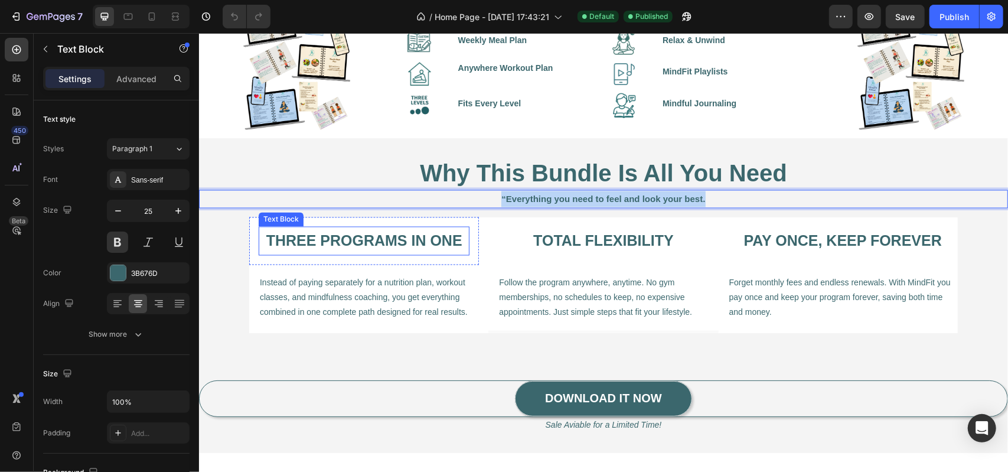
click at [344, 240] on p "Three programs in one" at bounding box center [363, 240] width 208 height 27
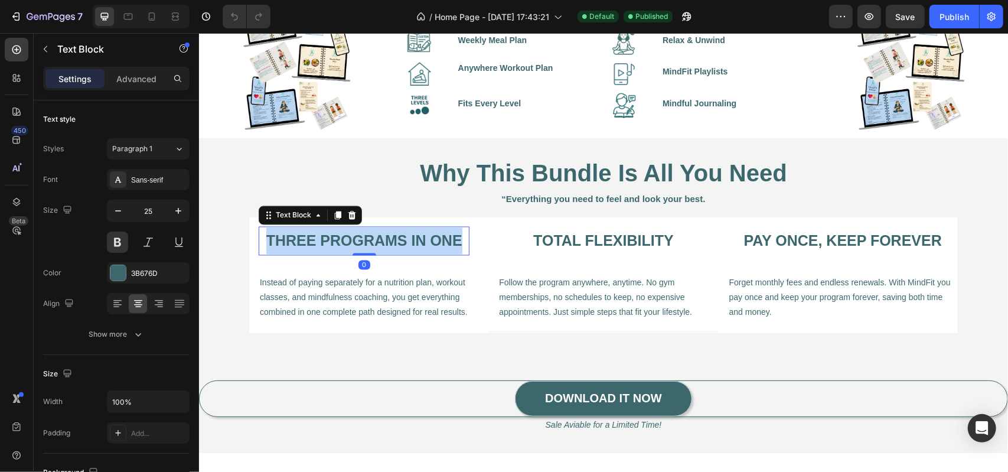
click at [344, 240] on p "Three programs in one" at bounding box center [363, 240] width 208 height 27
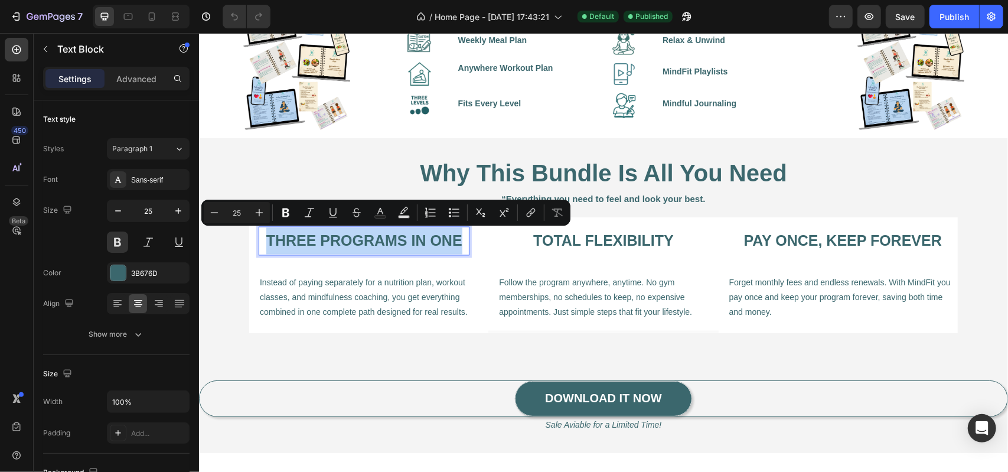
copy p "Three programs in one"
click at [280, 295] on span "Instead of paying separately for a nutrition plan, workout classes, and mindful…" at bounding box center [363, 297] width 208 height 39
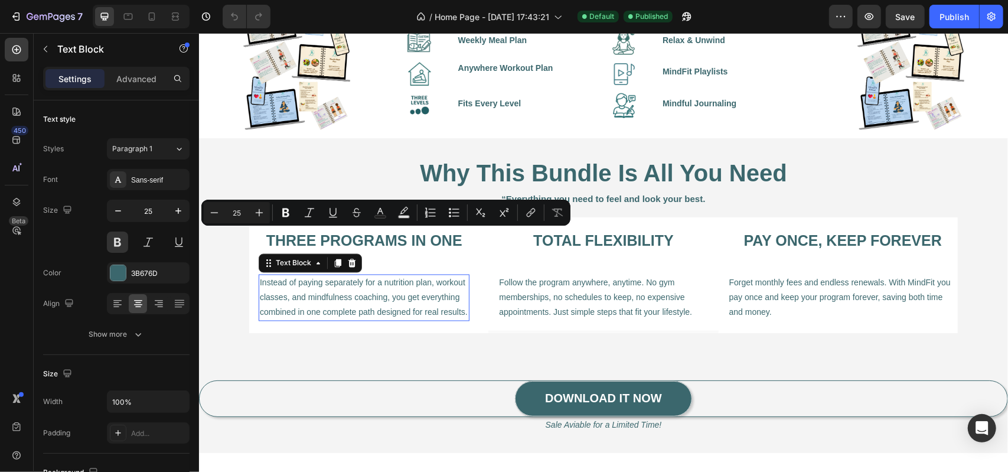
click at [280, 294] on span "Instead of paying separately for a nutrition plan, workout classes, and mindful…" at bounding box center [363, 297] width 208 height 39
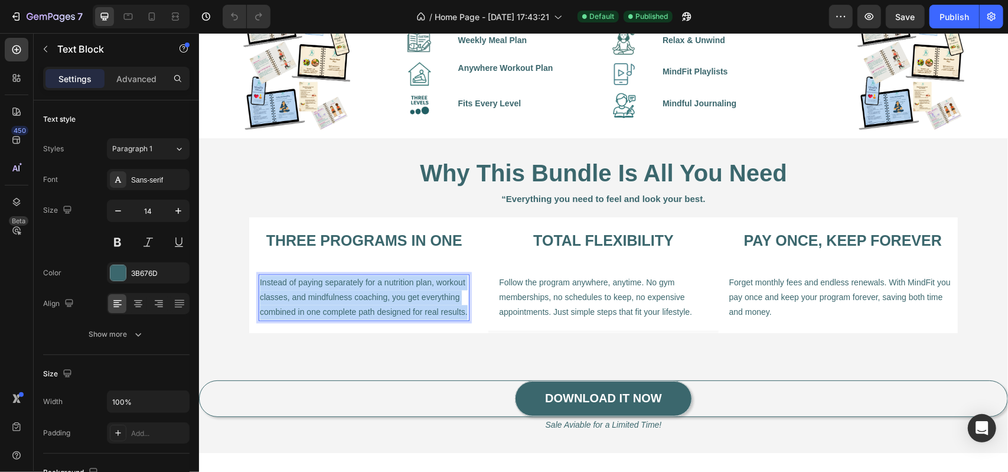
click at [280, 294] on span "Instead of paying separately for a nutrition plan, workout classes, and mindful…" at bounding box center [363, 297] width 208 height 39
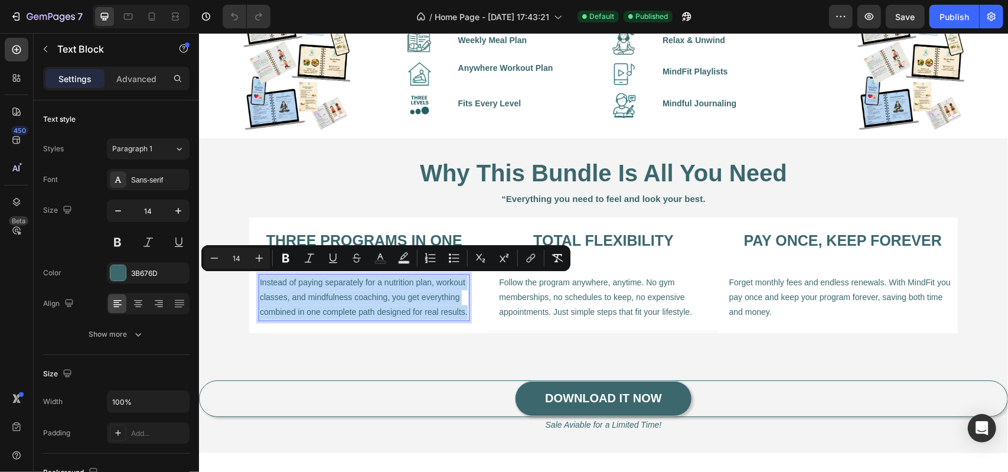
copy span "Instead of paying separately for a nutrition plan, workout classes, and mindful…"
click at [497, 301] on div "Follow the program anywhere, anytime. No gym memberships, no schedules to keep,…" at bounding box center [602, 297] width 211 height 47
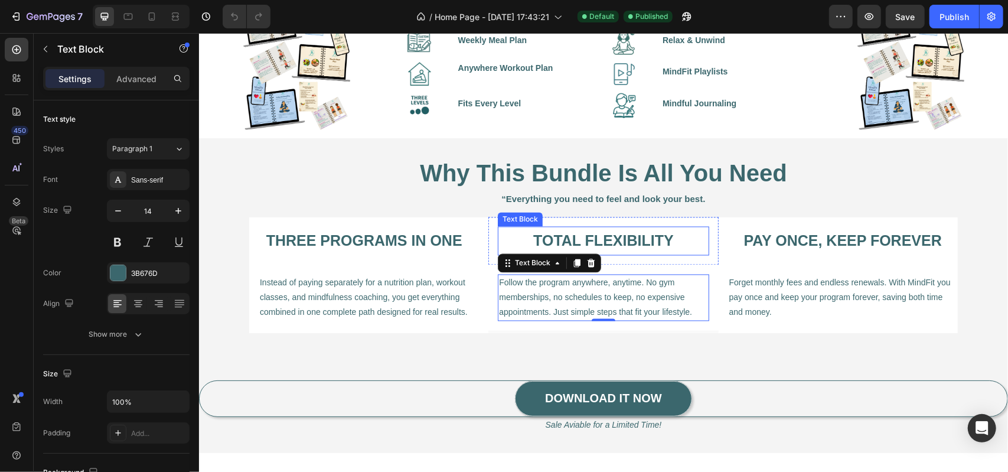
click at [527, 236] on p "Total flexibility" at bounding box center [602, 240] width 208 height 27
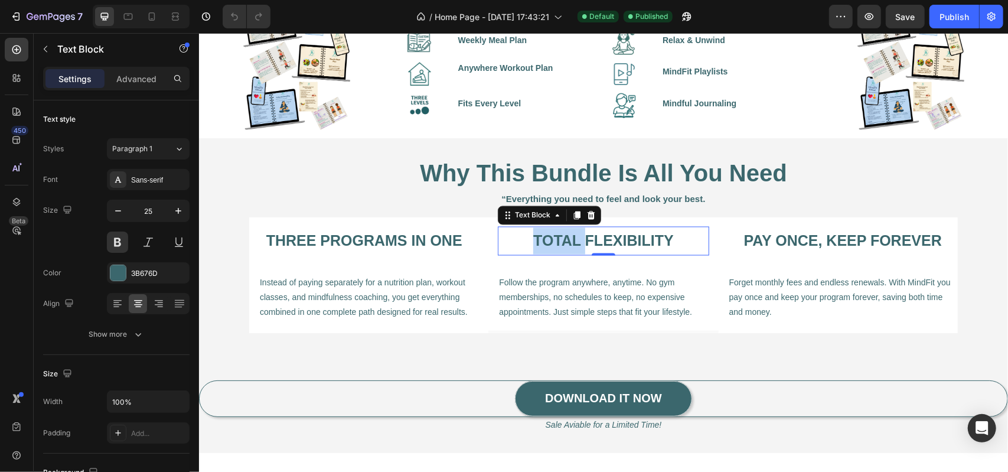
click at [527, 236] on p "Total flexibility" at bounding box center [602, 240] width 208 height 27
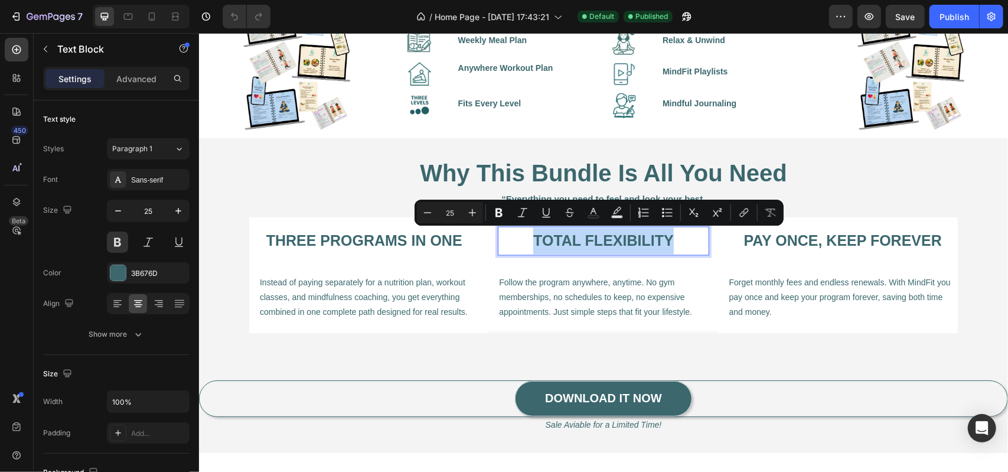
copy p "Total flexibility"
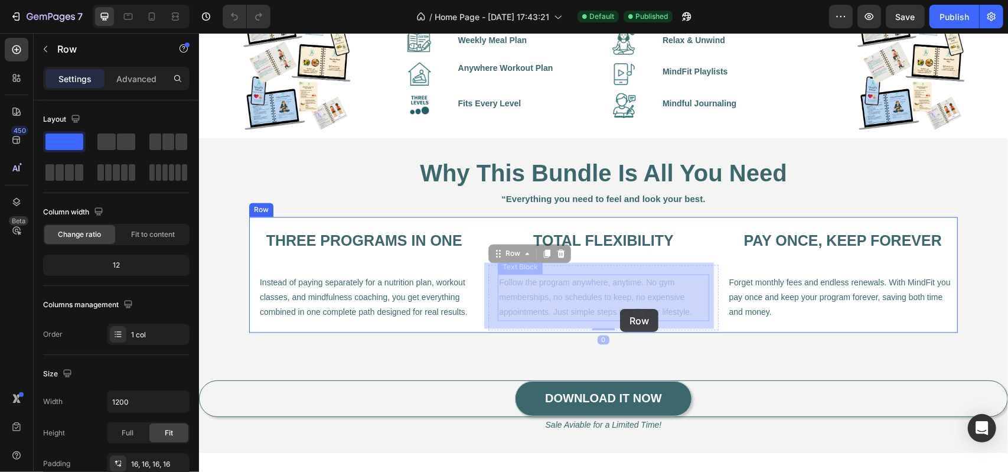
drag, startPoint x: 491, startPoint y: 276, endPoint x: 551, endPoint y: 292, distance: 61.7
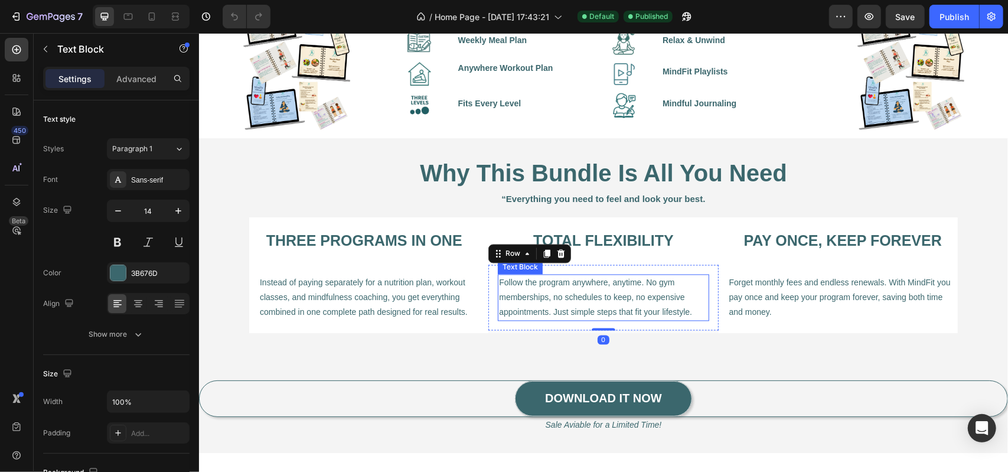
click at [509, 279] on p "Follow the program anywhere, anytime. No gym memberships, no schedules to keep,…" at bounding box center [602, 297] width 208 height 45
click at [501, 279] on p "Follow the program anywhere, anytime. No gym memberships, no schedules to keep,…" at bounding box center [602, 297] width 208 height 45
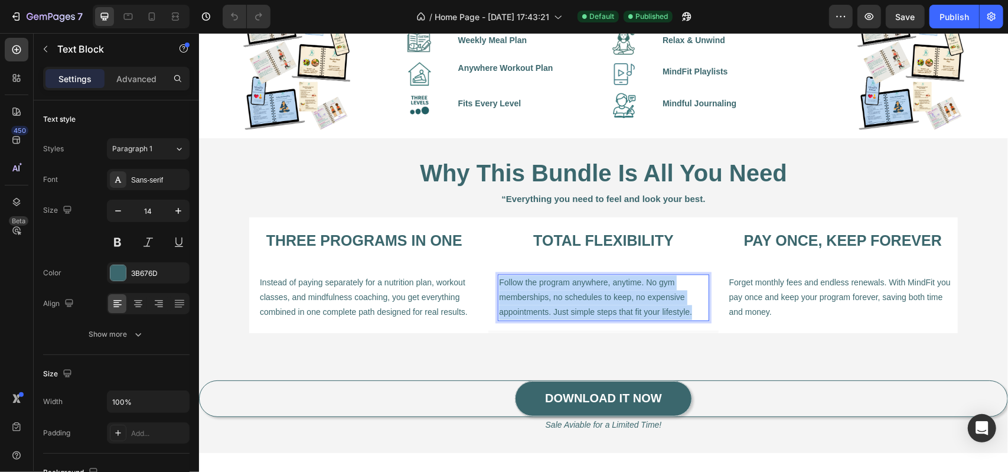
click at [501, 279] on p "Follow the program anywhere, anytime. No gym memberships, no schedules to keep,…" at bounding box center [602, 297] width 208 height 45
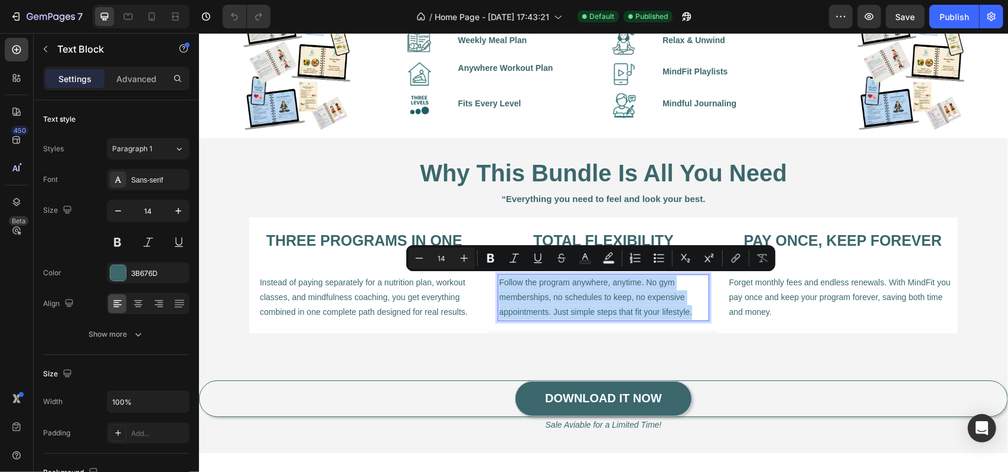
copy p "Follow the program anywhere, anytime. No gym memberships, no schedules to keep,…"
click at [363, 296] on span "Instead of paying separately for a nutrition plan, workout classes, and mindful…" at bounding box center [363, 297] width 208 height 39
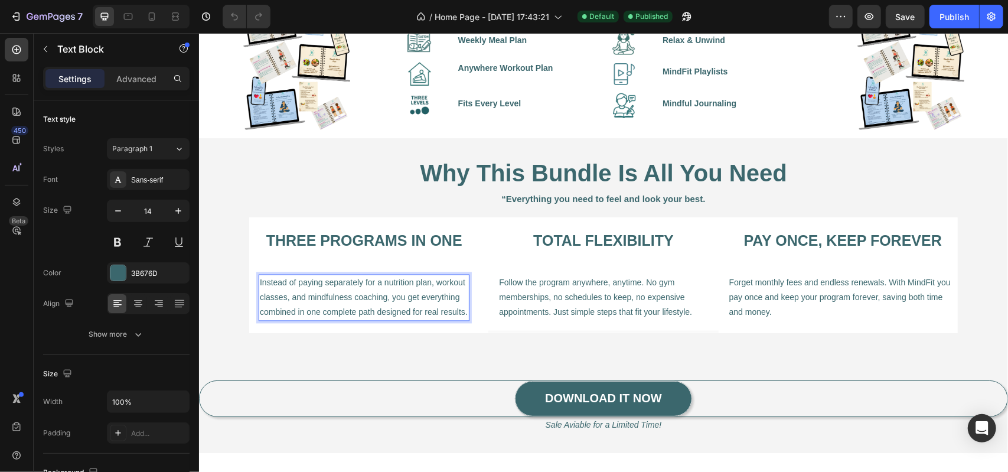
click at [363, 296] on span "Instead of paying separately for a nutrition plan, workout classes, and mindful…" at bounding box center [363, 297] width 208 height 39
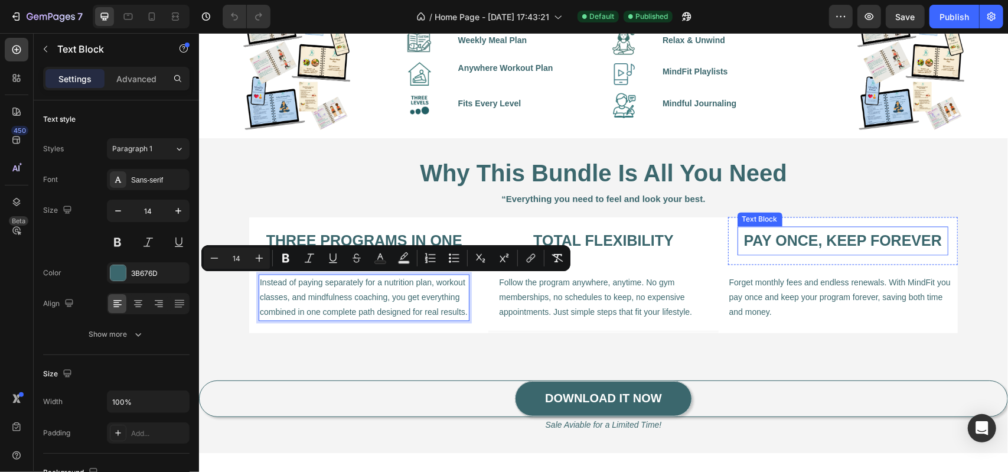
click at [776, 232] on strong "Pay once, keep forever" at bounding box center [842, 240] width 198 height 17
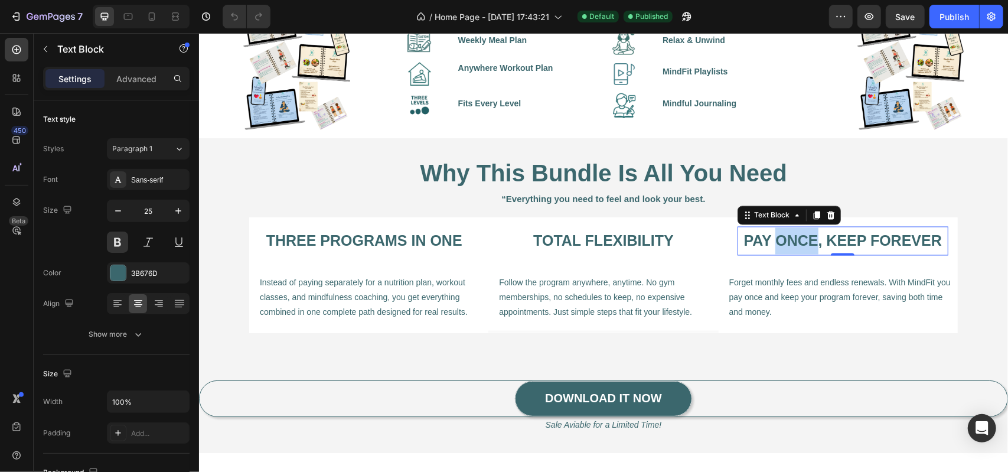
click at [776, 232] on strong "Pay once, keep forever" at bounding box center [842, 240] width 198 height 17
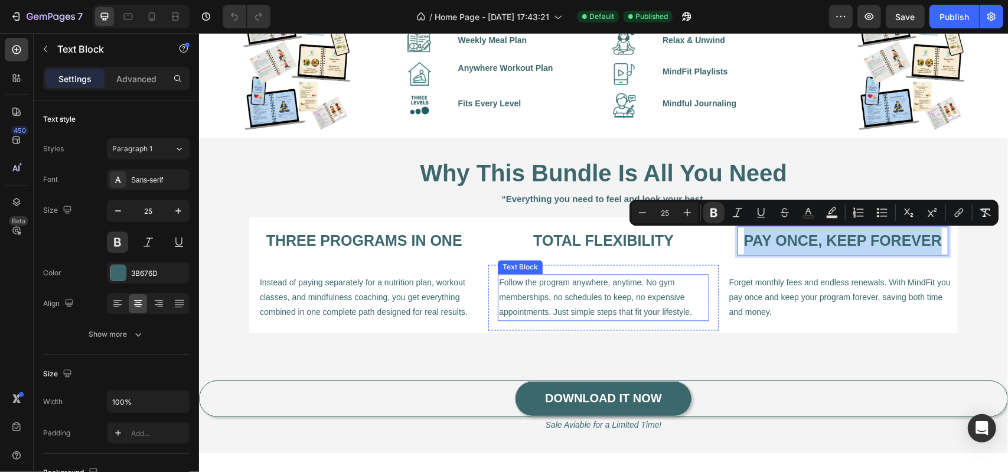
click at [727, 285] on div "Forget monthly fees and endless renewals. With MindFit you pay once and keep yo…" at bounding box center [842, 297] width 230 height 47
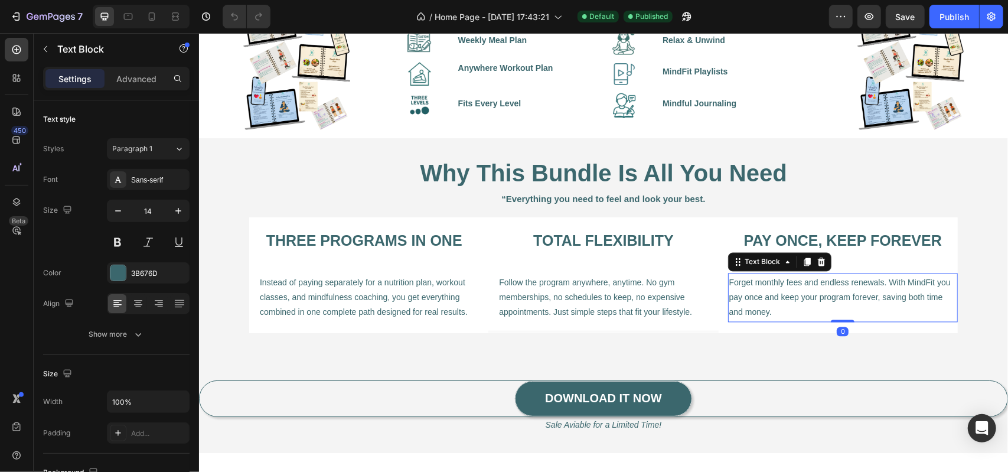
click at [729, 280] on p "Forget monthly fees and endless renewals. With MindFit you pay once and keep yo…" at bounding box center [842, 297] width 227 height 45
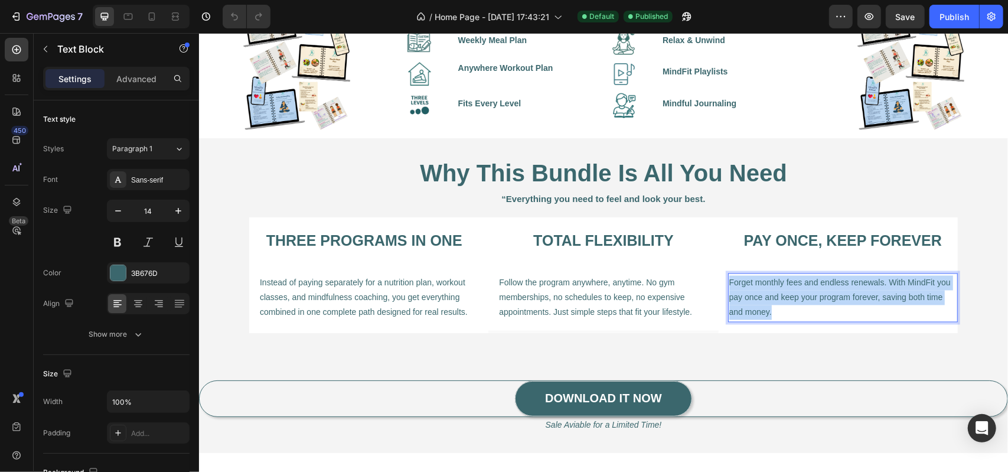
click at [729, 280] on p "Forget monthly fees and endless renewals. With MindFit you pay once and keep yo…" at bounding box center [842, 297] width 227 height 45
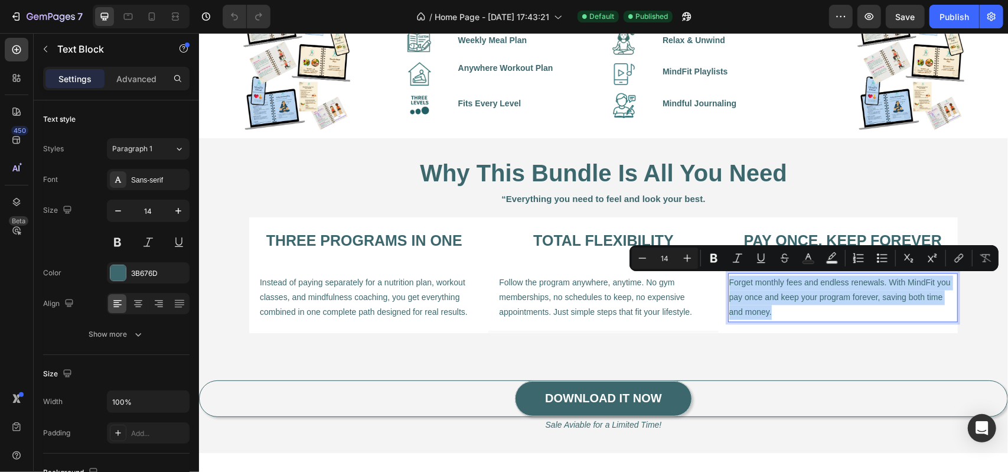
copy p "Forget monthly fees and endless renewals. With MindFit you pay once and keep yo…"
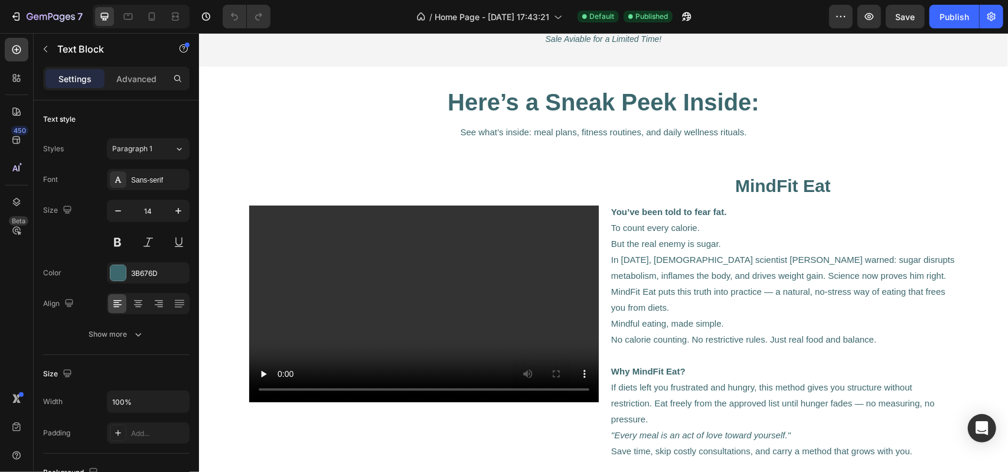
scroll to position [1830, 0]
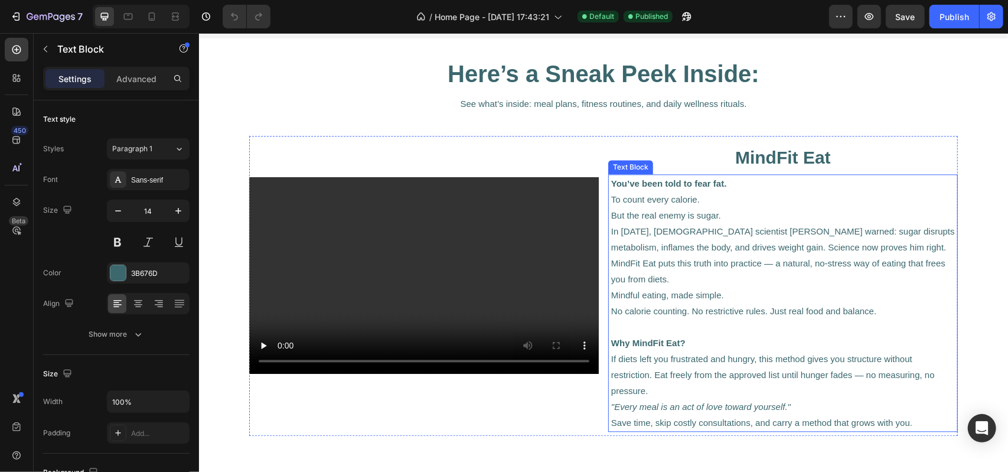
click at [626, 185] on strong "You’ve been told to fear fat." at bounding box center [669, 183] width 116 height 10
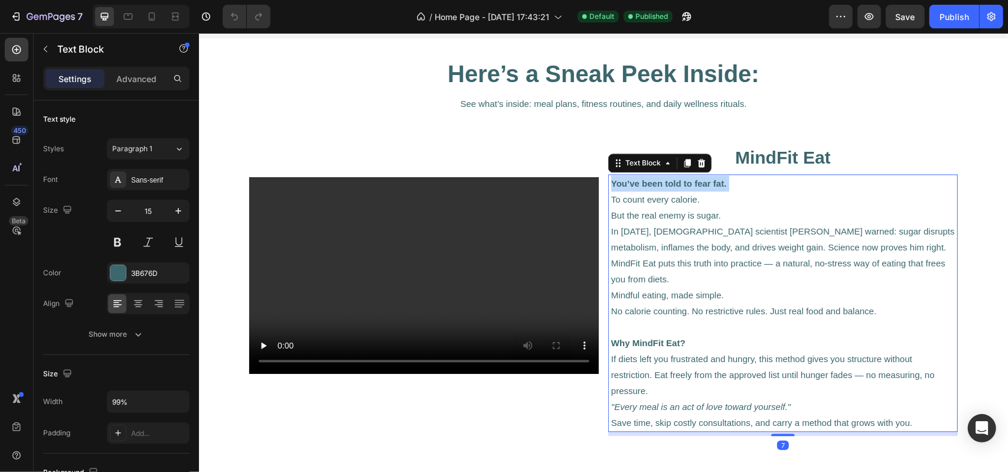
click at [626, 185] on strong "You’ve been told to fear fat." at bounding box center [669, 183] width 116 height 10
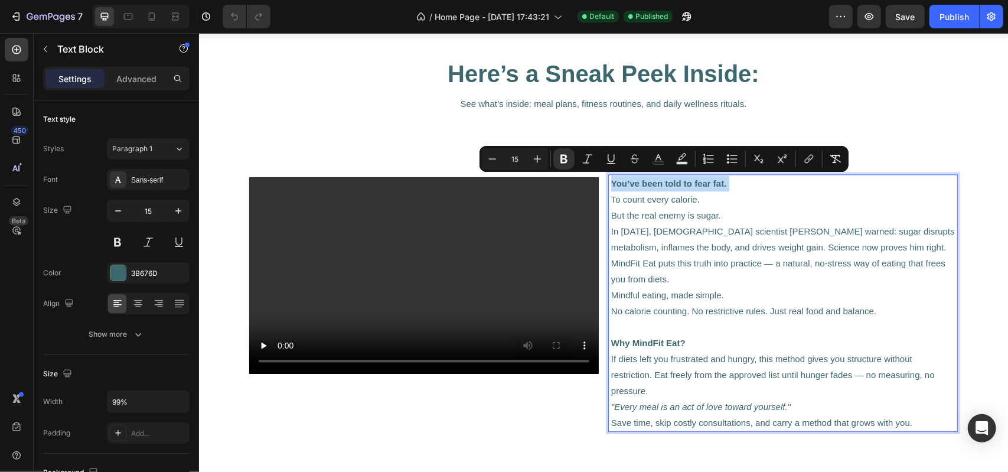
click at [626, 185] on strong "You’ve been told to fear fat." at bounding box center [669, 183] width 116 height 10
click at [660, 259] on p "MindFit Eat puts this truth into practice — a natural, no-stress way of eating …" at bounding box center [783, 270] width 344 height 32
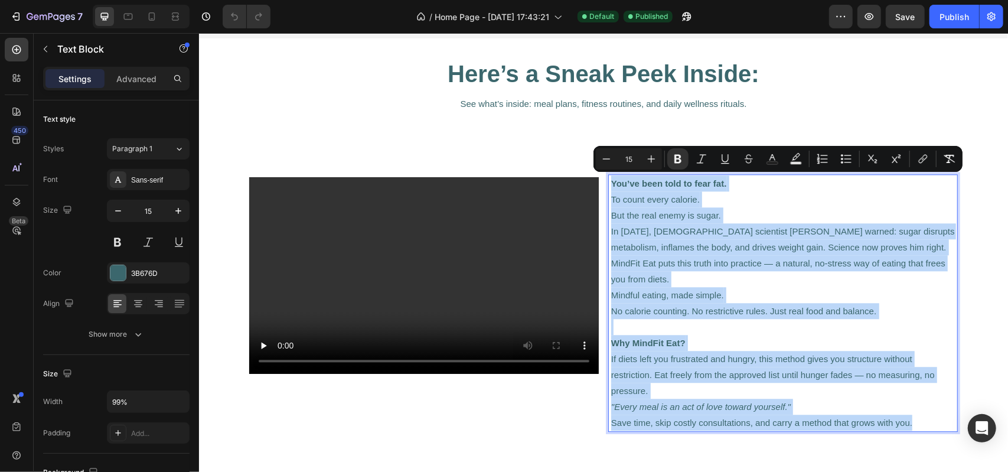
drag, startPoint x: 914, startPoint y: 422, endPoint x: 606, endPoint y: 175, distance: 394.4
click at [609, 175] on div "You’ve been told to fear fat. To count every calorie. But the real enemy is sug…" at bounding box center [782, 302] width 346 height 257
copy div "You’ve been told to fear fat. To count every calorie. But the real enemy is sug…"
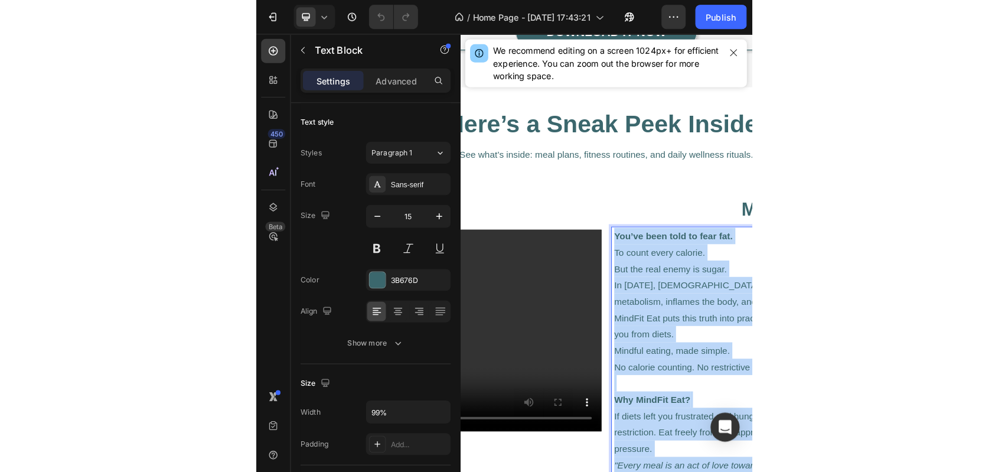
scroll to position [1771, 0]
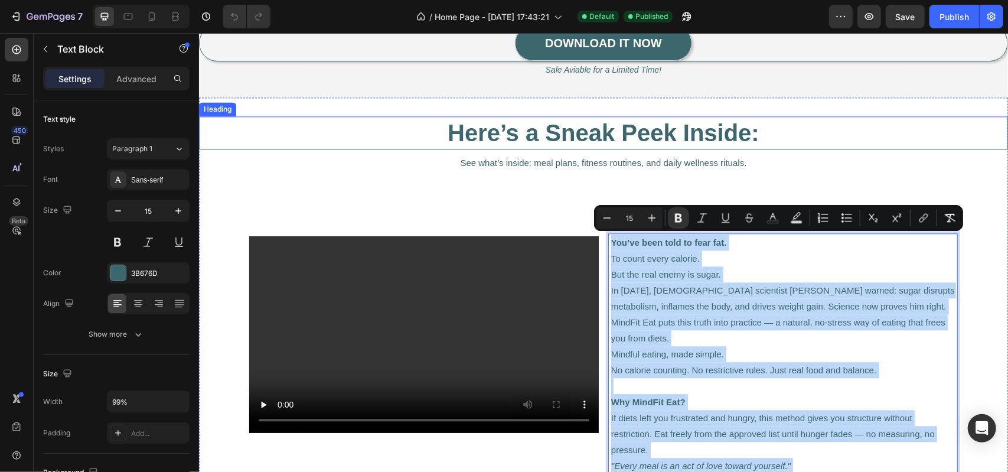
click at [613, 132] on h2 "Here’s a Sneak Peek Inside:" at bounding box center [603, 132] width 801 height 33
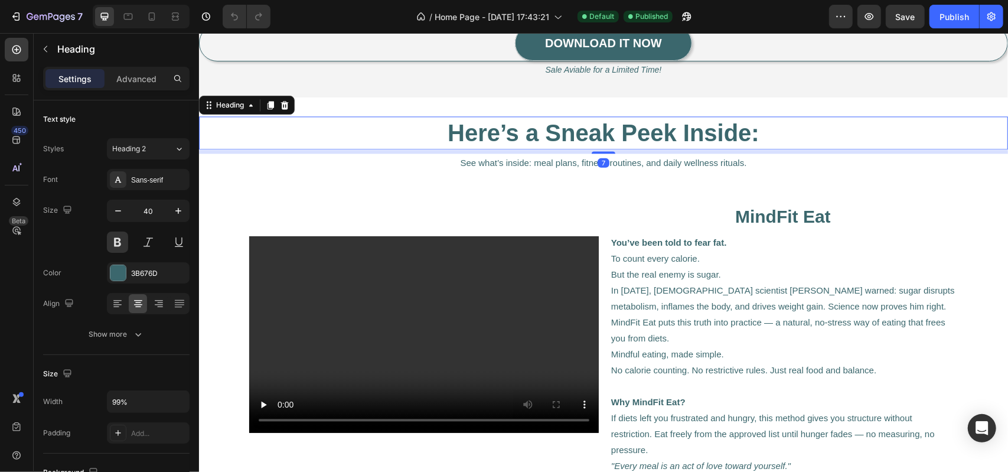
click at [613, 132] on h2 "Here’s a Sneak Peek Inside:" at bounding box center [603, 132] width 801 height 33
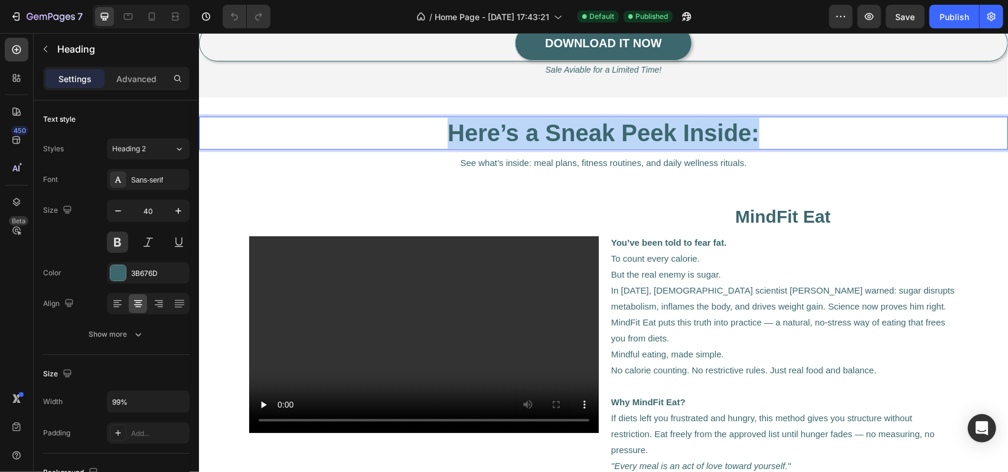
click at [613, 132] on p "Here’s a Sneak Peek Inside:" at bounding box center [603, 132] width 798 height 31
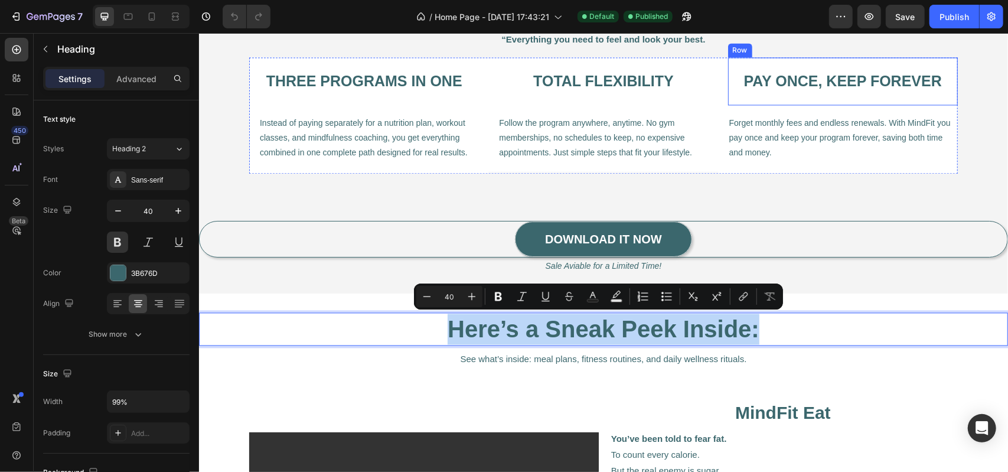
scroll to position [1594, 0]
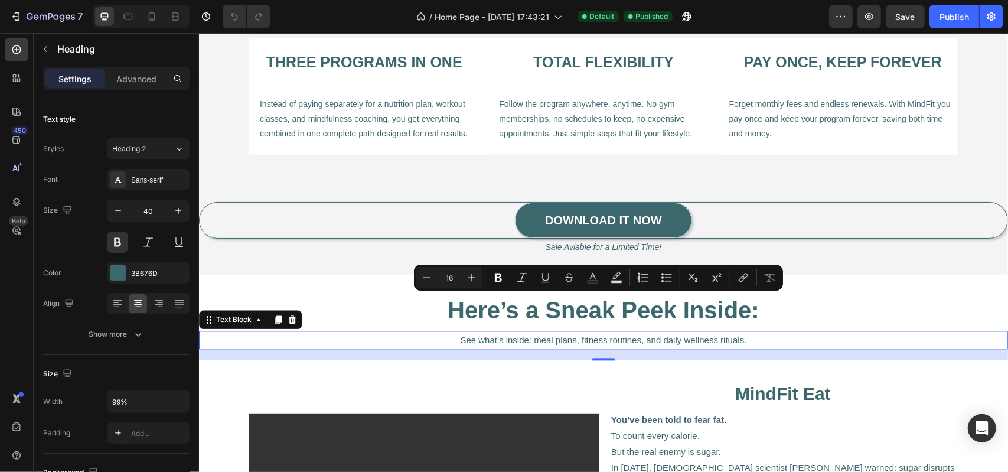
click at [558, 334] on p "See what’s inside: meal plans, fitness routines, and daily wellness rituals." at bounding box center [603, 339] width 798 height 16
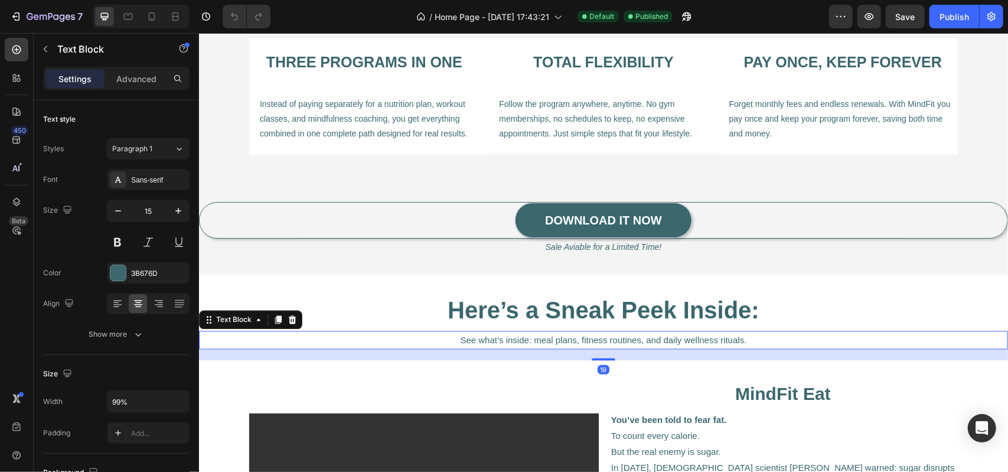
click at [558, 334] on p "See what’s inside: meal plans, fitness routines, and daily wellness rituals." at bounding box center [603, 339] width 798 height 16
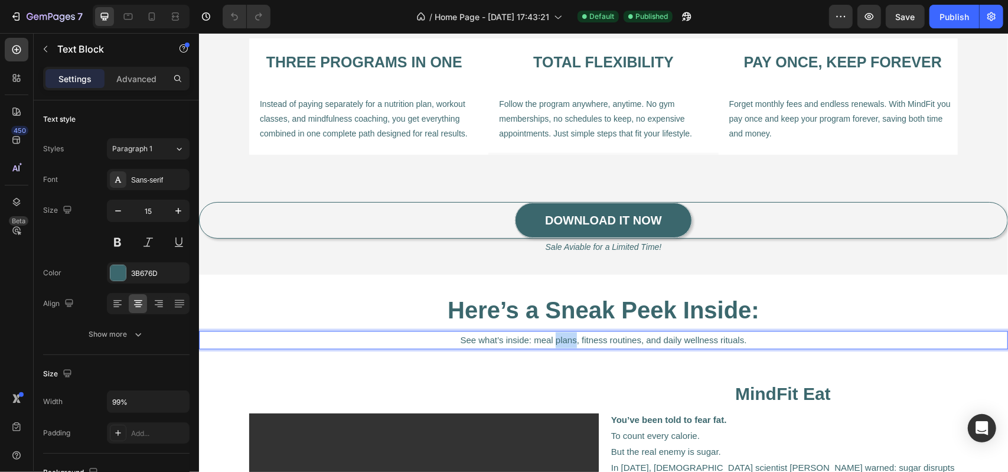
click at [558, 334] on p "See what’s inside: meal plans, fitness routines, and daily wellness rituals." at bounding box center [603, 339] width 798 height 16
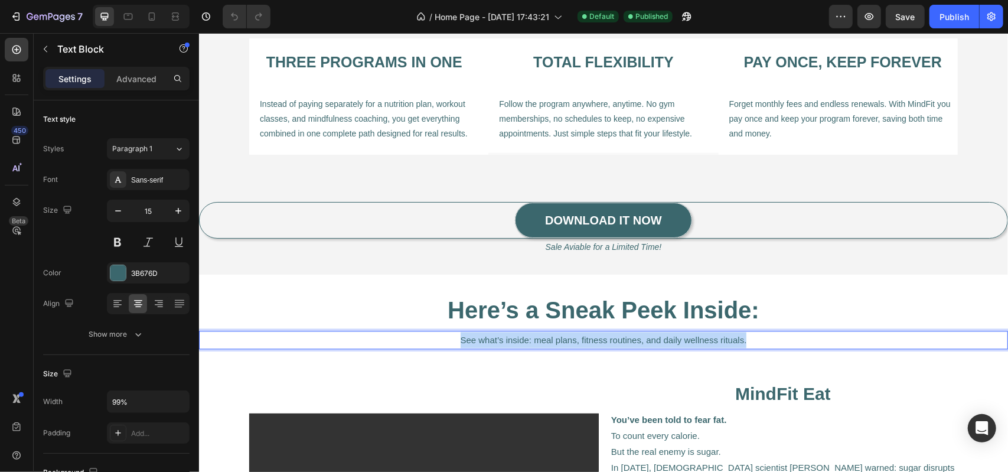
click at [558, 334] on p "See what’s inside: meal plans, fitness routines, and daily wellness rituals." at bounding box center [603, 339] width 798 height 16
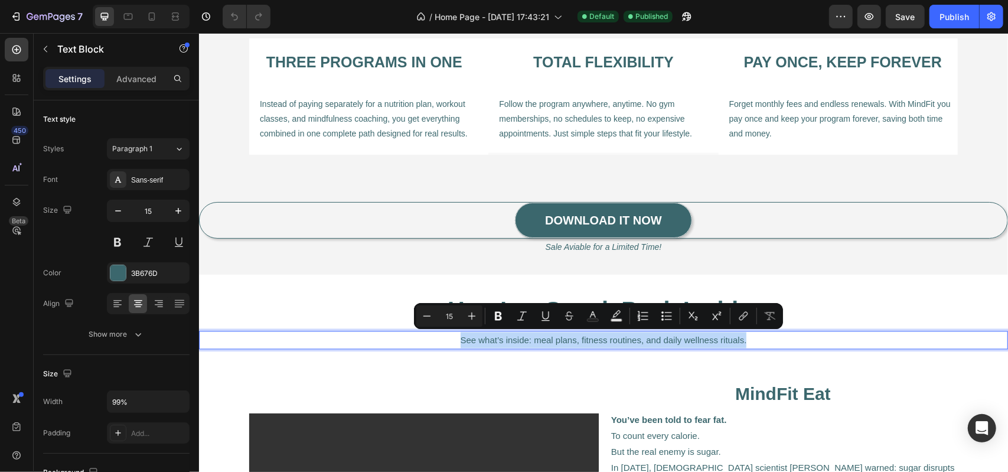
copy p "See what’s inside: meal plans, fitness routines, and daily wellness rituals."
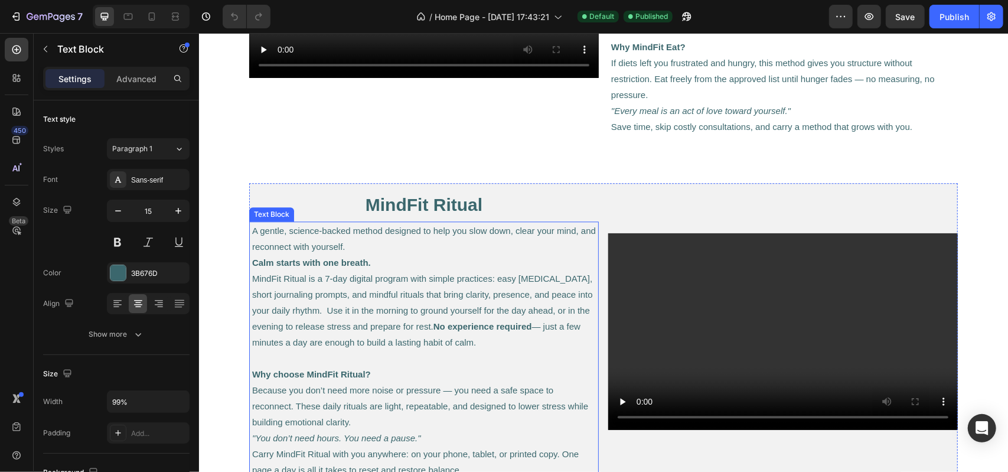
scroll to position [2185, 0]
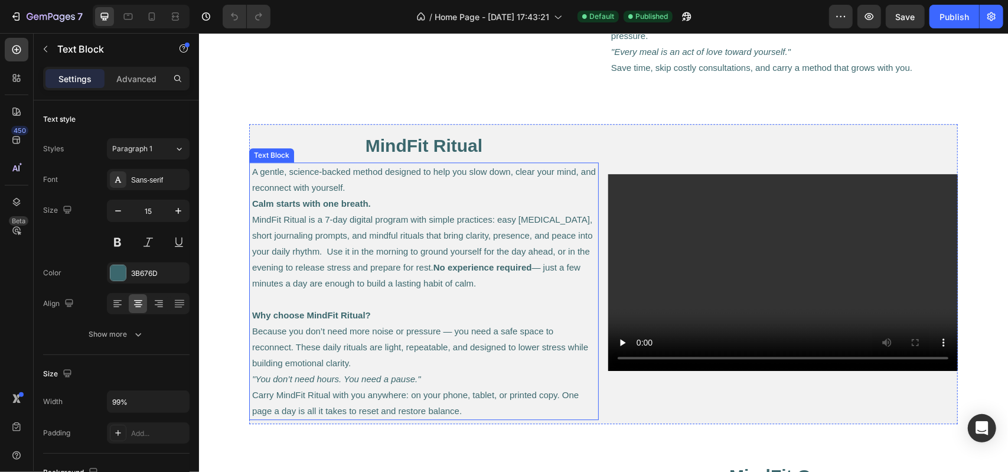
click at [494, 318] on p "Why choose MindFit Ritual? Because you don’t need more noise or pressure — you …" at bounding box center [424, 338] width 344 height 64
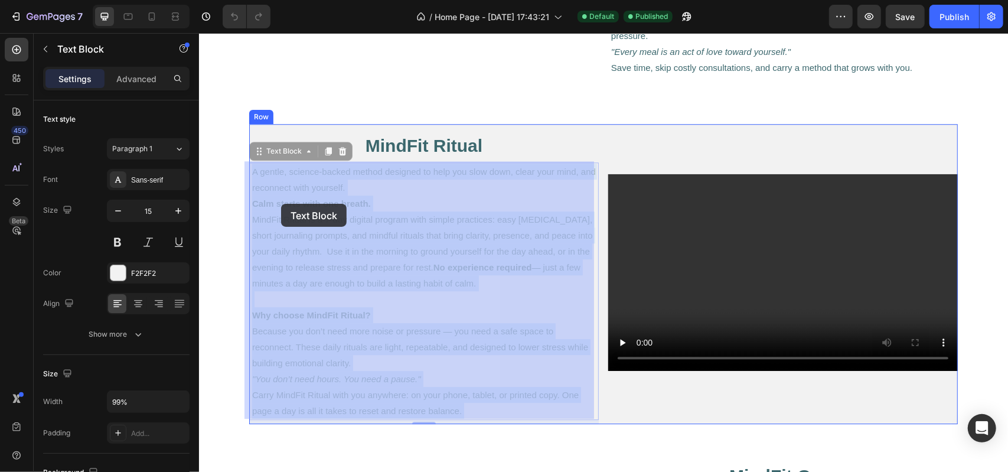
drag, startPoint x: 462, startPoint y: 408, endPoint x: 296, endPoint y: 221, distance: 249.7
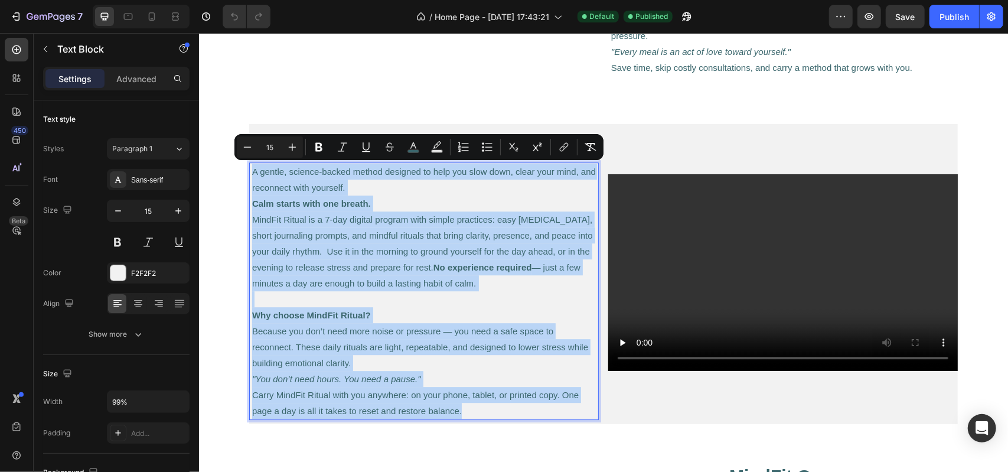
drag, startPoint x: 247, startPoint y: 167, endPoint x: 481, endPoint y: 417, distance: 342.1
click at [481, 417] on div "A gentle, science-backed method designed to help you slow down, clear your mind…" at bounding box center [423, 290] width 346 height 257
copy div "A gentle, science-backed method designed to help you slow down, clear your mind…"
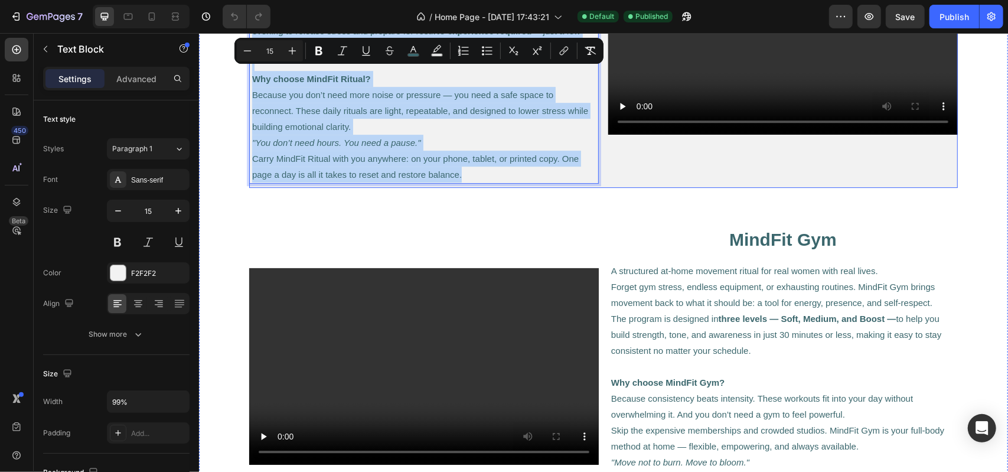
scroll to position [2539, 0]
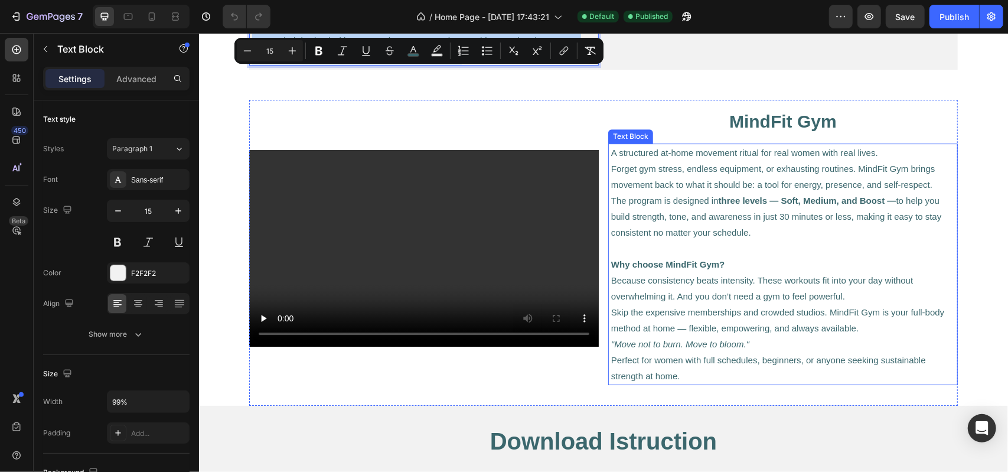
click at [693, 281] on p "Why choose MindFit Gym? Because consistency beats intensity. These workouts fit…" at bounding box center [783, 280] width 344 height 48
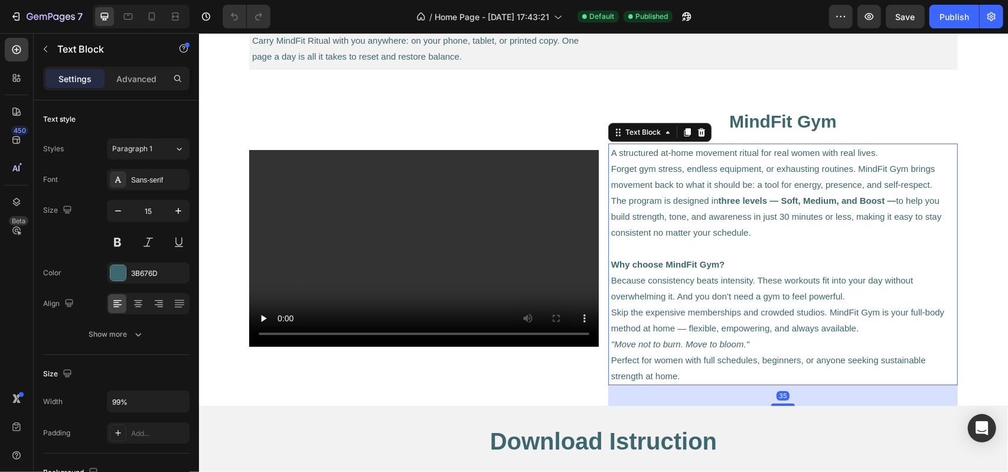
click at [621, 152] on p "A structured at-home movement ritual for real women with real lives." at bounding box center [783, 152] width 344 height 16
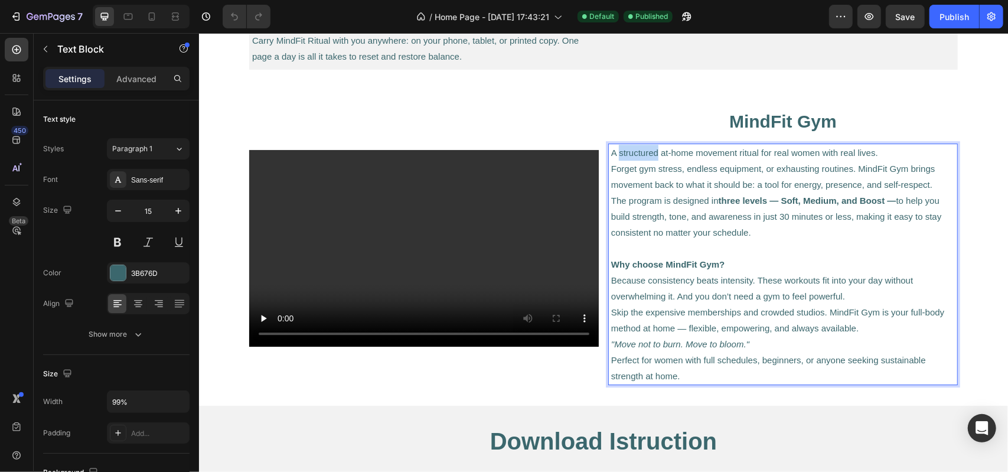
click at [622, 152] on p "A structured at-home movement ritual for real women with real lives." at bounding box center [783, 152] width 344 height 16
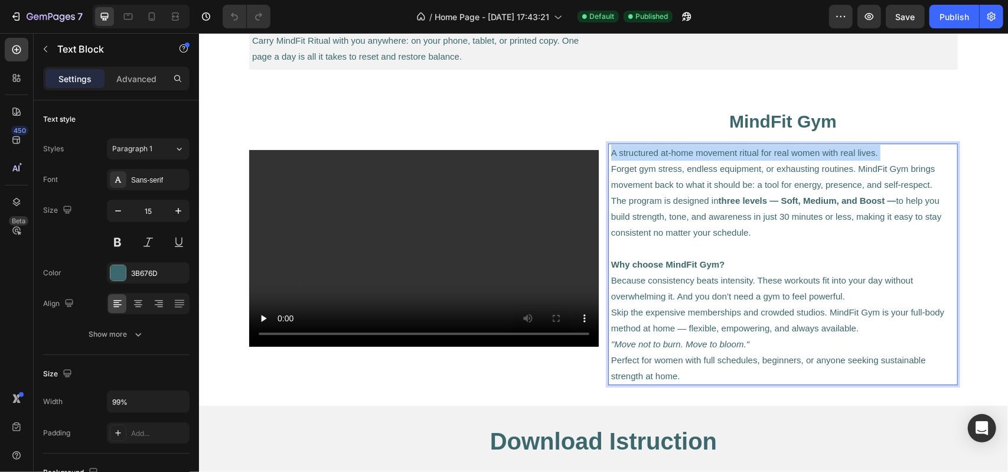
click at [622, 152] on p "A structured at-home movement ritual for real women with real lives." at bounding box center [783, 152] width 344 height 16
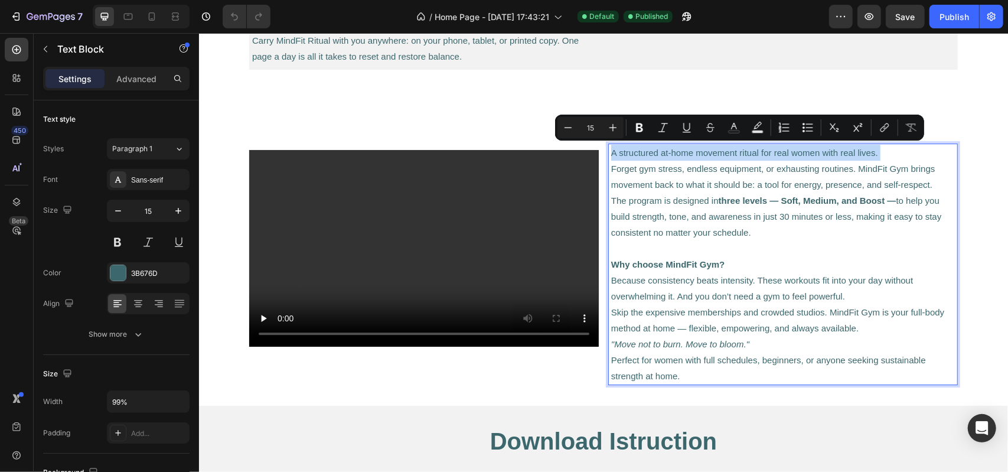
click at [622, 152] on p "A structured at-home movement ritual for real women with real lives." at bounding box center [783, 152] width 344 height 16
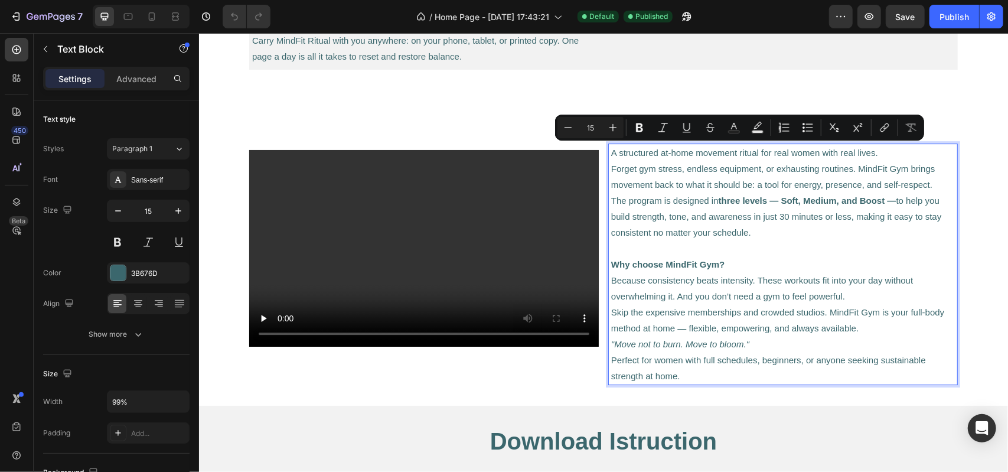
click at [671, 216] on p "The program is designed in three levels — Soft, Medium, and Boost — to help you…" at bounding box center [783, 216] width 344 height 48
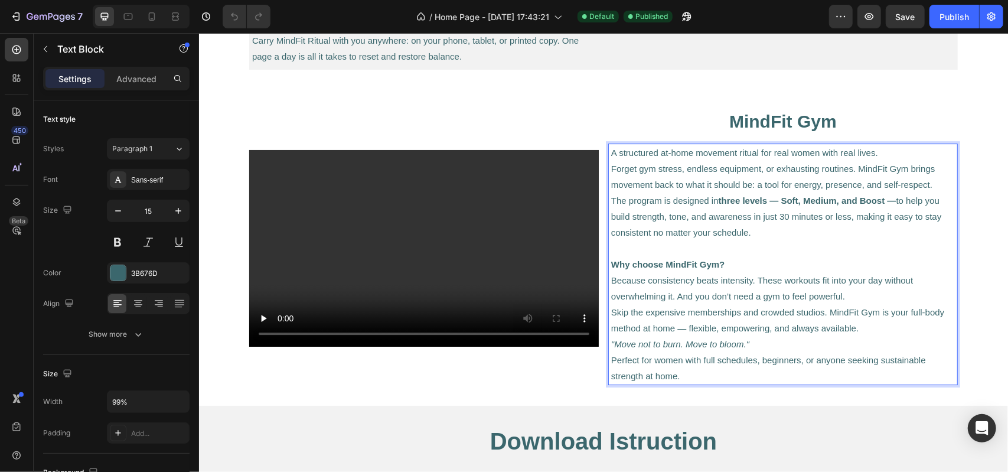
click at [683, 370] on p "Perfect for women with full schedules, beginners, or anyone seeking sustainable…" at bounding box center [783, 367] width 344 height 32
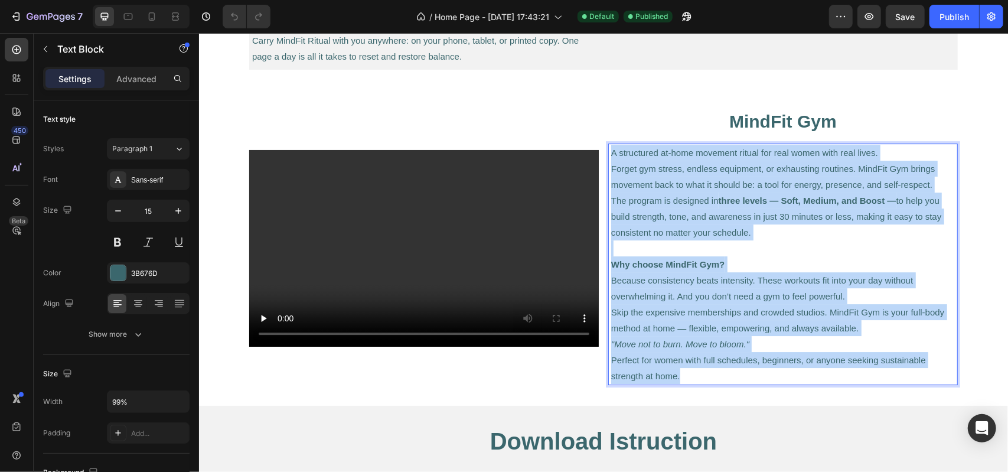
drag, startPoint x: 673, startPoint y: 368, endPoint x: 605, endPoint y: 145, distance: 232.6
click at [609, 145] on div "A structured at-home movement ritual for real women with real lives. Forget gym…" at bounding box center [782, 263] width 346 height 241
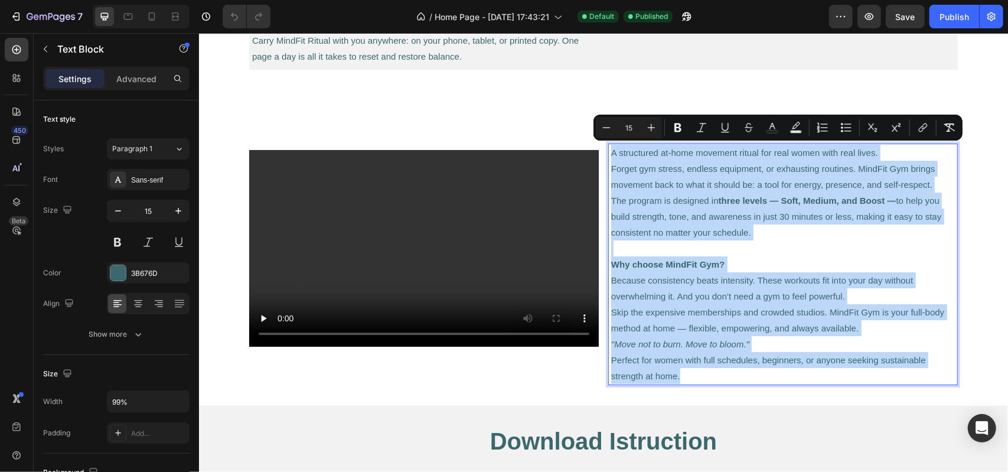
copy div "A structured at-home movement ritual for real women with real lives. Forget gym…"
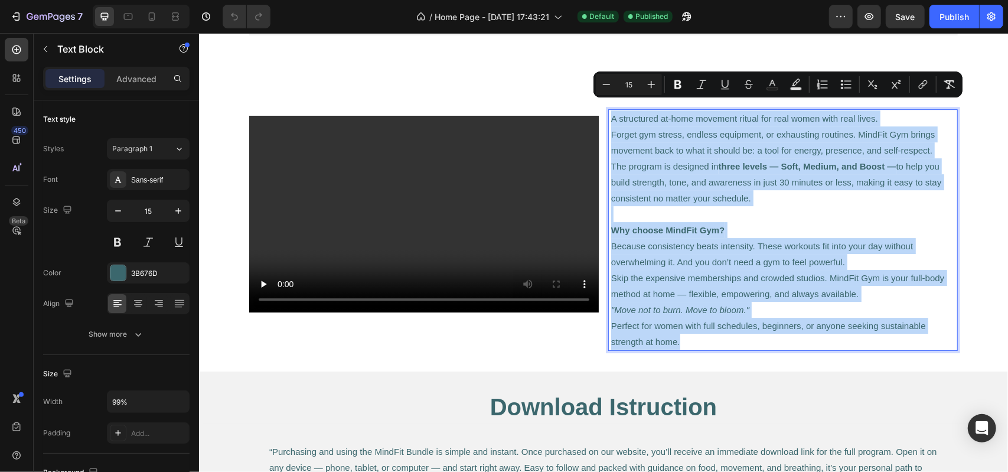
scroll to position [2612, 0]
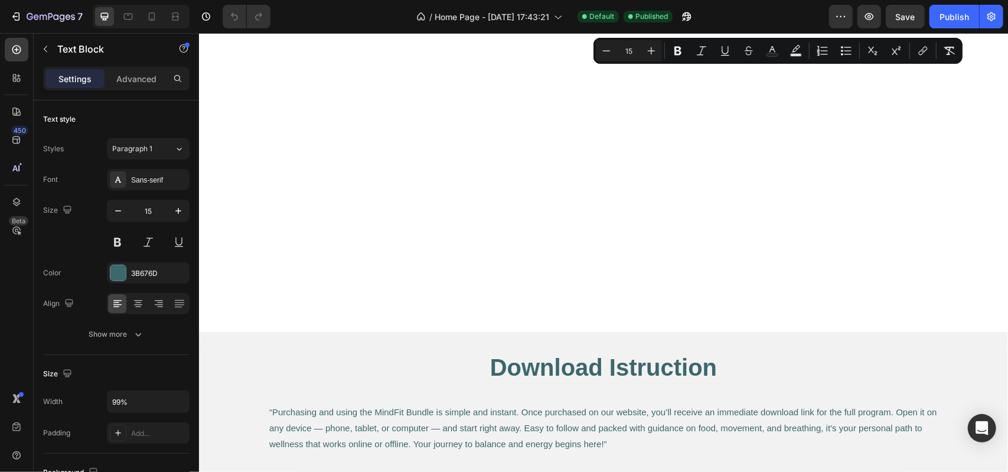
type input "16"
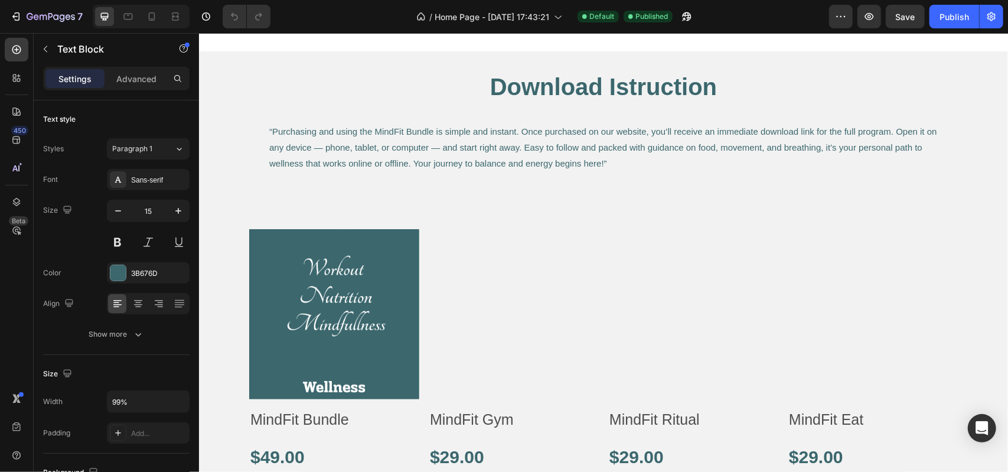
scroll to position [2834, 0]
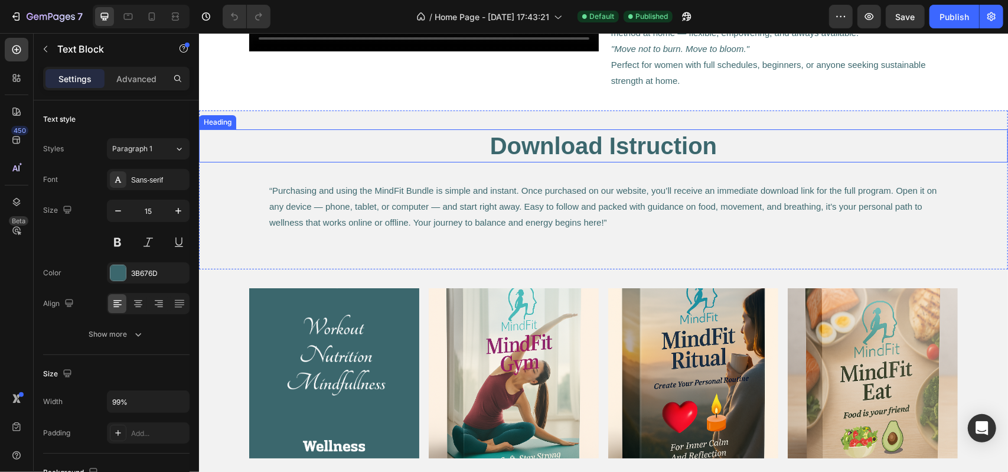
click at [553, 145] on h2 "Download Istruction" at bounding box center [603, 145] width 801 height 33
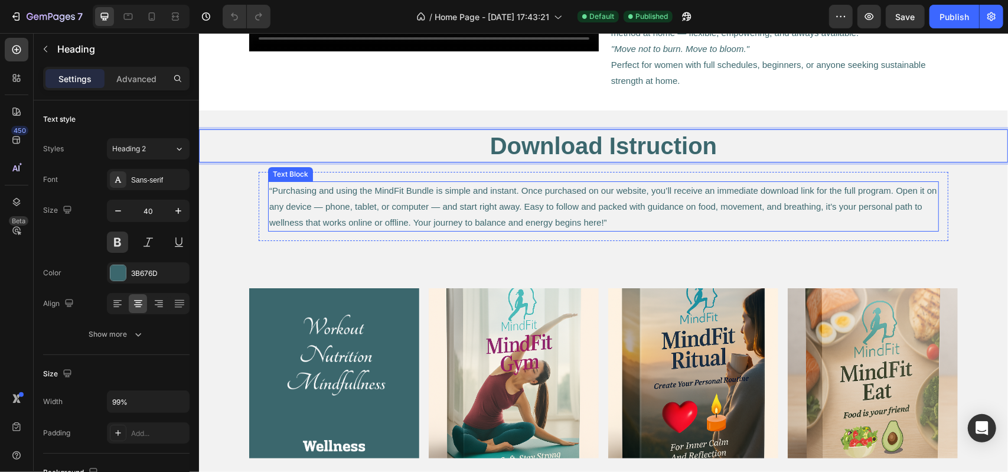
click at [484, 218] on span "“Purchasing and using the MindFit Bundle is simple and instant. Once purchased …" at bounding box center [603, 206] width 668 height 42
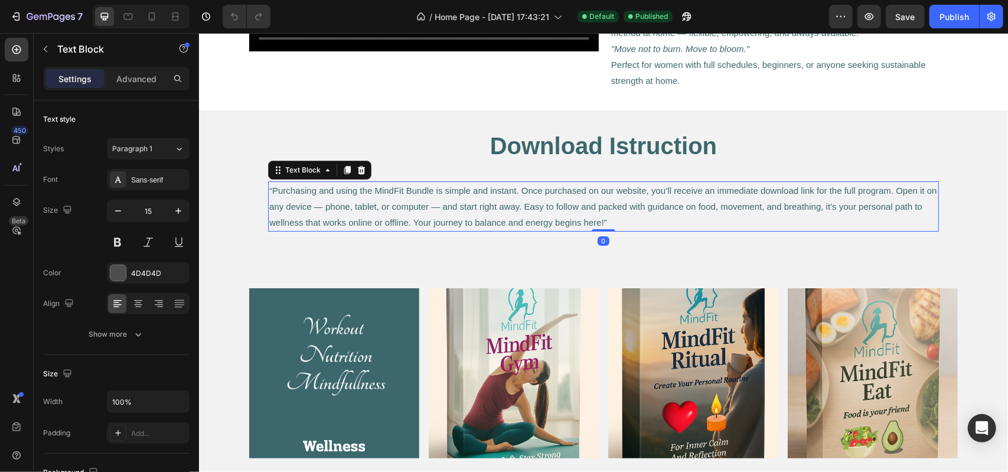
click at [496, 211] on p "“Purchasing and using the MindFit Bundle is simple and instant. Once purchased …" at bounding box center [603, 206] width 668 height 48
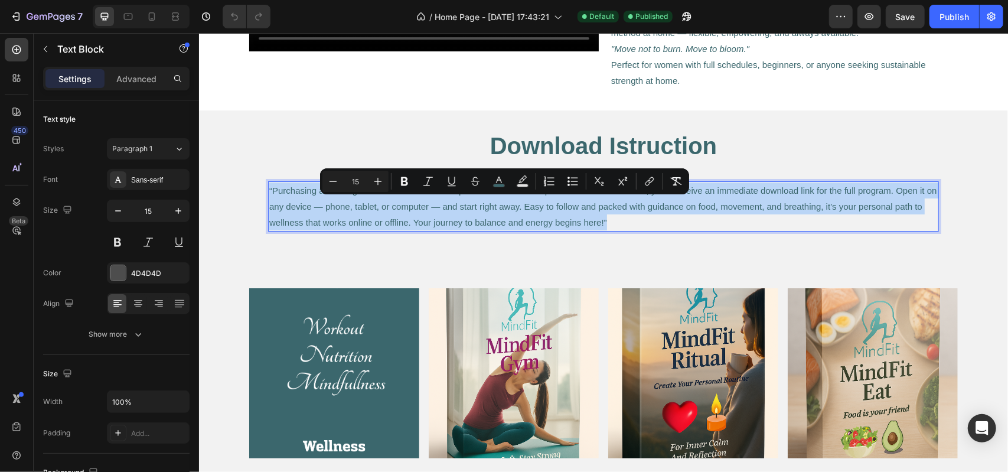
click at [496, 211] on p "“Purchasing and using the MindFit Bundle is simple and instant. Once purchased …" at bounding box center [603, 206] width 668 height 48
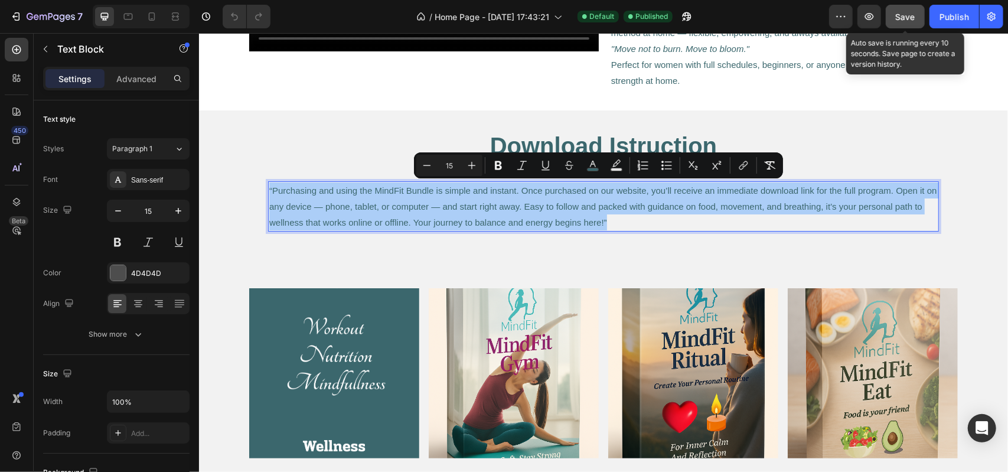
click at [907, 14] on span "Save" at bounding box center [905, 17] width 19 height 10
